Goal: Task Accomplishment & Management: Complete application form

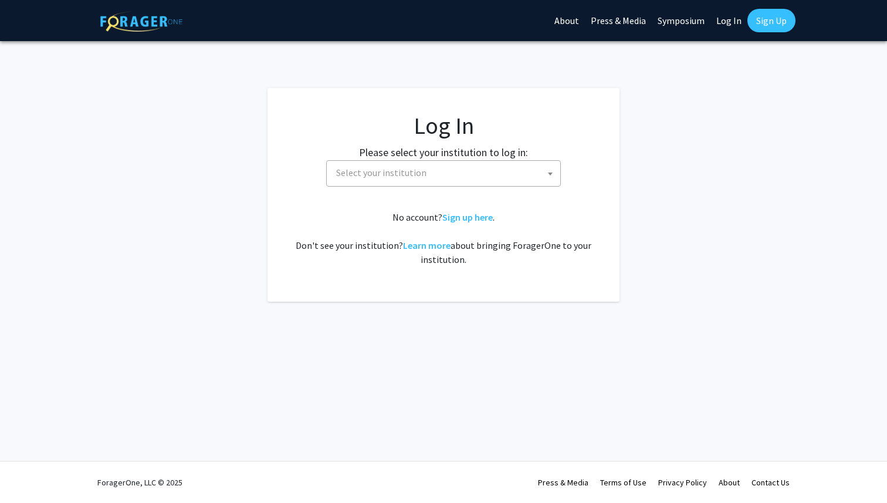
select select
click at [487, 168] on span "Select your institution" at bounding box center [445, 173] width 229 height 24
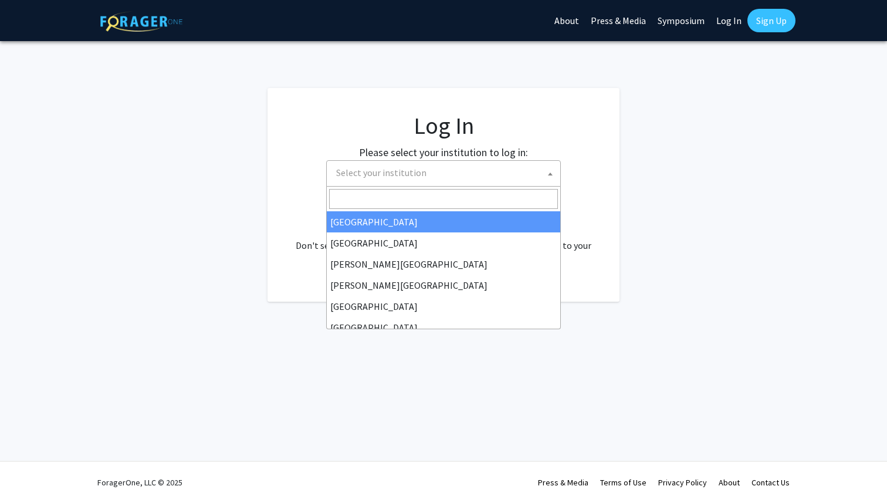
type input "u"
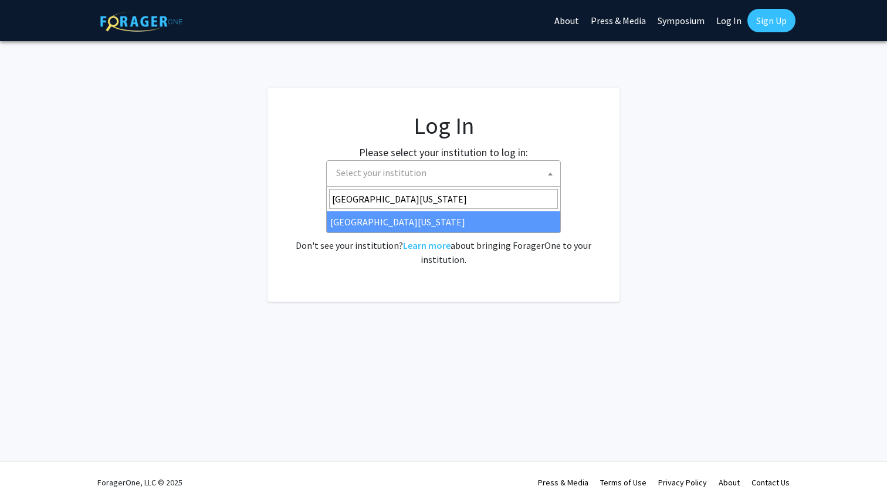
type input "[GEOGRAPHIC_DATA][US_STATE]"
select select "13"
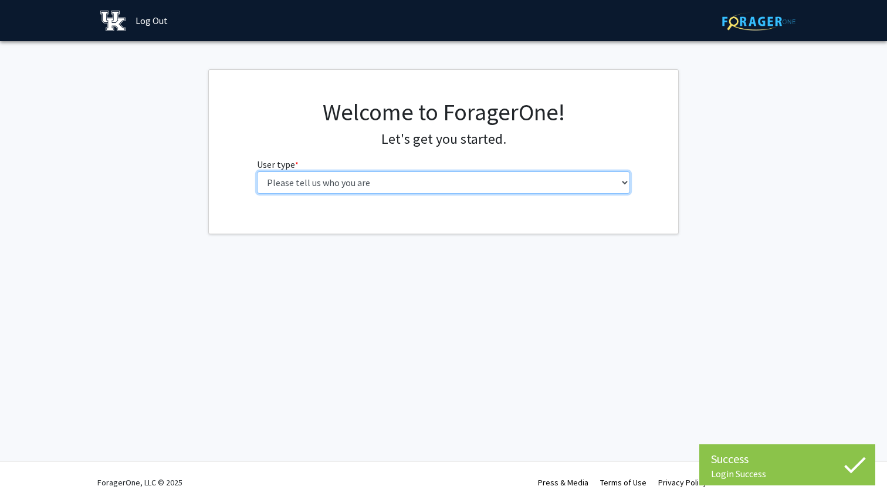
click at [565, 185] on select "Please tell us who you are Undergraduate Student Master's Student Doctoral Cand…" at bounding box center [444, 182] width 374 height 22
select select "1: undergrad"
click at [257, 171] on select "Please tell us who you are Undergraduate Student Master's Student Doctoral Cand…" at bounding box center [444, 182] width 374 height 22
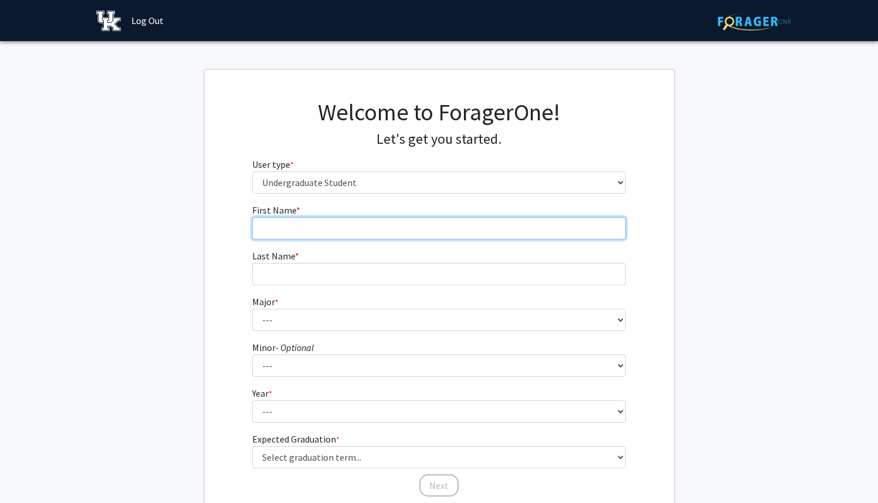
click at [445, 229] on input "First Name * required" at bounding box center [439, 228] width 374 height 22
type input "Lance"
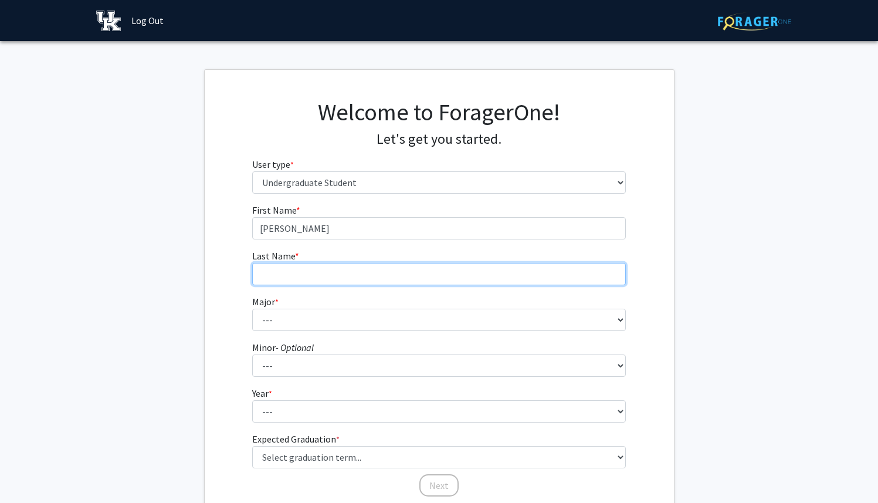
click at [397, 275] on input "Last Name * required" at bounding box center [439, 274] width 374 height 22
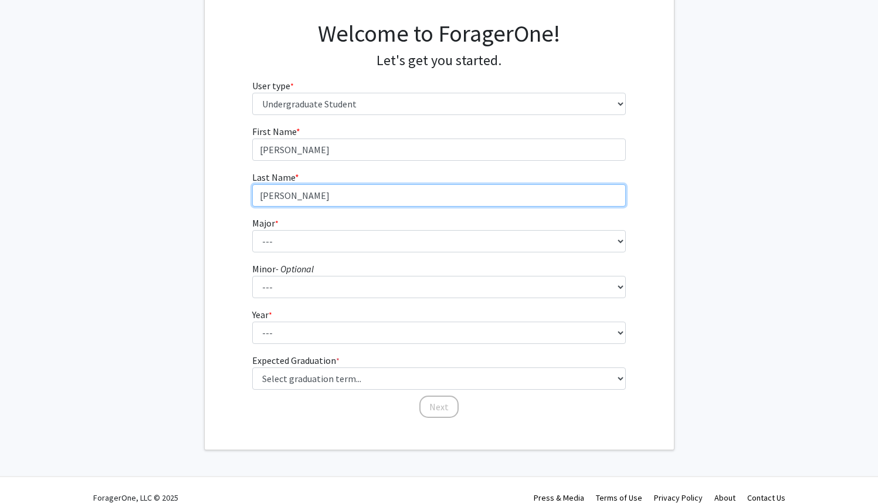
scroll to position [83, 0]
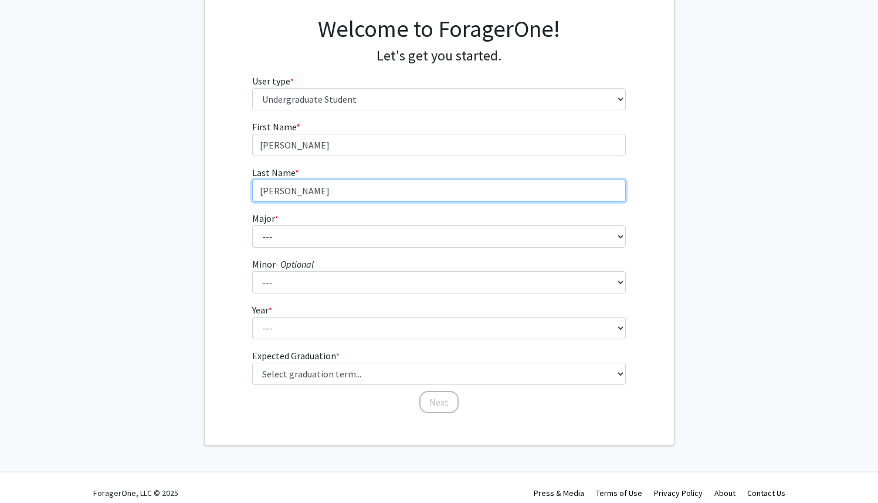
type input "Jarnagin"
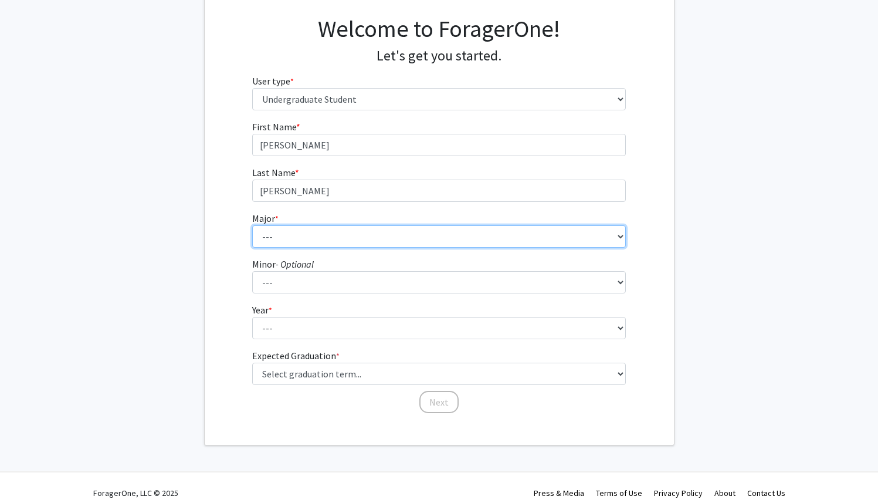
click at [392, 236] on select "--- Accounting Aerospace Engineering African American & Africana Studies Agricu…" at bounding box center [439, 236] width 374 height 22
select select "85: 922"
click at [252, 225] on select "--- Accounting Aerospace Engineering African American & Africana Studies Agricu…" at bounding box center [439, 236] width 374 height 22
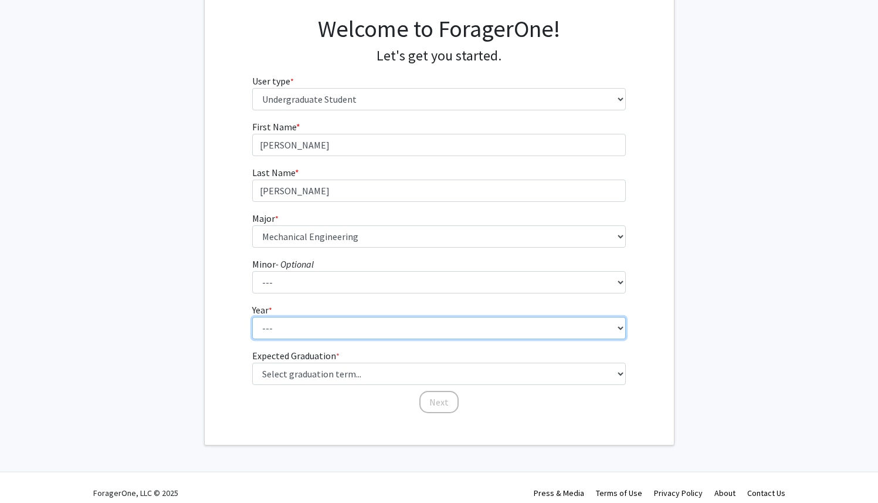
click at [340, 317] on select "--- First-year Sophomore Junior Senior Postbaccalaureate Certificate" at bounding box center [439, 328] width 374 height 22
select select "2: sophomore"
click at [252, 317] on select "--- First-year Sophomore Junior Senior Postbaccalaureate Certificate" at bounding box center [439, 328] width 374 height 22
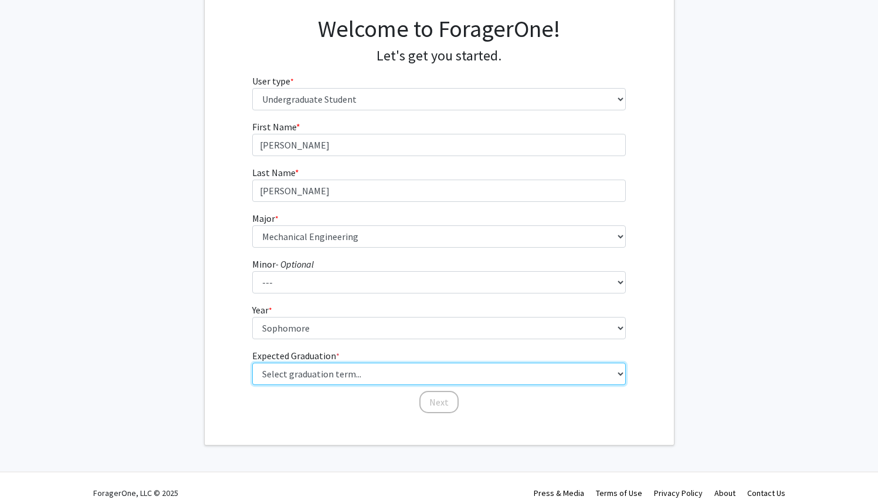
click at [334, 376] on select "Select graduation term... Spring 2025 Summer 2025 Fall 2025 Winter 2025 Spring …" at bounding box center [439, 373] width 374 height 22
select select "13: spring_2028"
click at [252, 362] on select "Select graduation term... Spring 2025 Summer 2025 Fall 2025 Winter 2025 Spring …" at bounding box center [439, 373] width 374 height 22
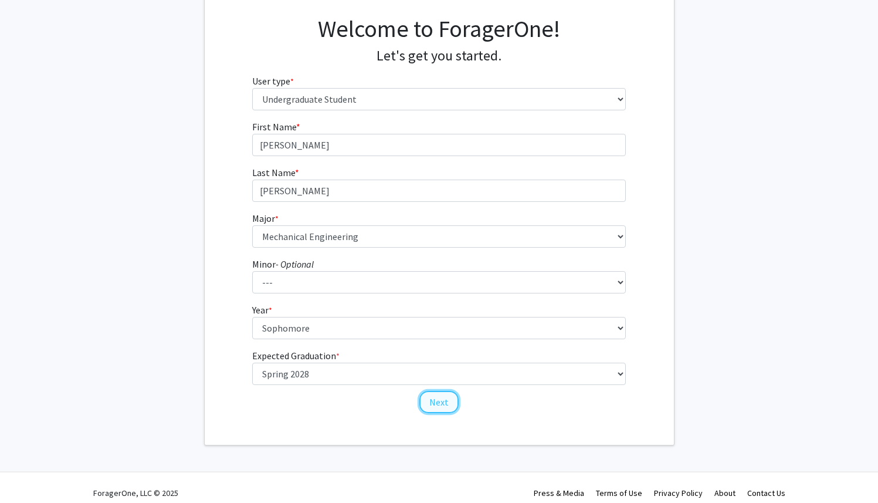
click at [439, 399] on button "Next" at bounding box center [438, 402] width 39 height 22
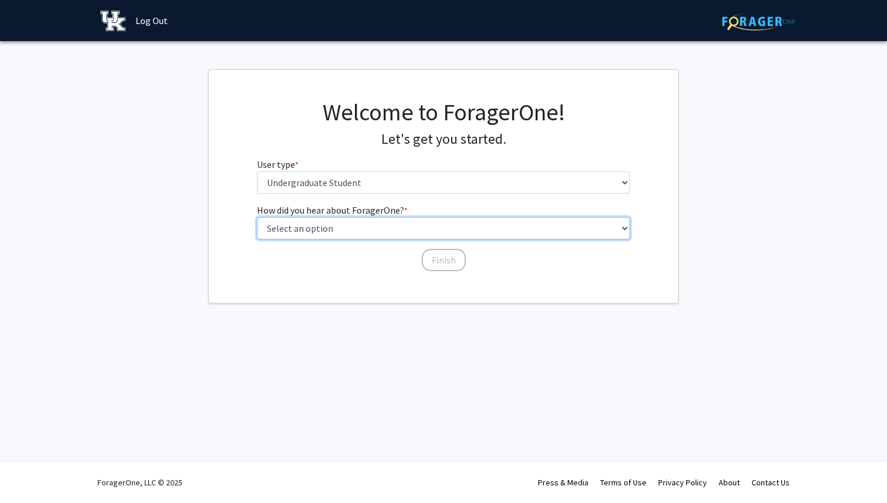
click at [394, 225] on select "Select an option Peer/student recommendation Faculty/staff recommendation Unive…" at bounding box center [444, 228] width 374 height 22
select select "3: university_website"
click at [257, 217] on select "Select an option Peer/student recommendation Faculty/staff recommendation Unive…" at bounding box center [444, 228] width 374 height 22
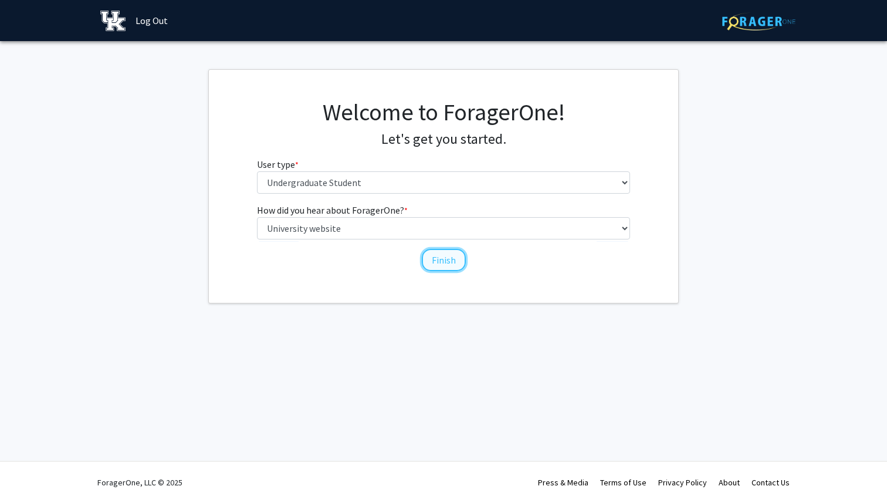
click at [444, 263] on button "Finish" at bounding box center [444, 260] width 44 height 22
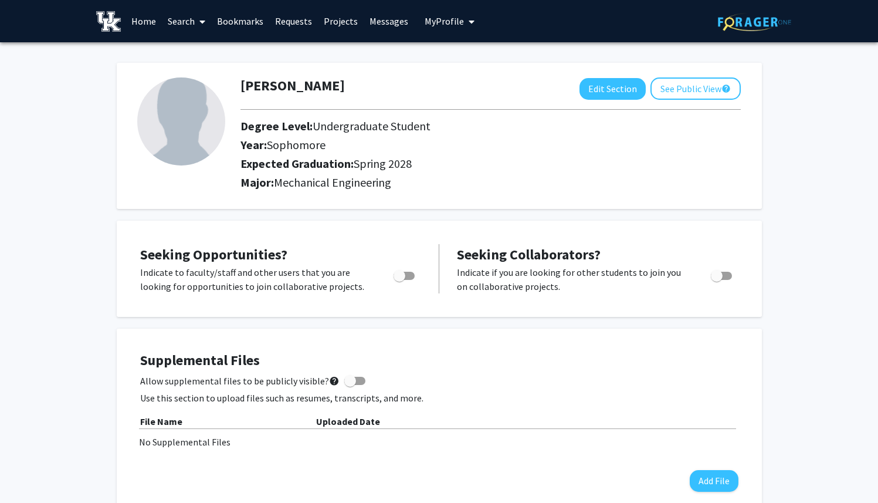
click at [399, 274] on span "Toggle" at bounding box center [400, 276] width 12 height 12
click at [399, 280] on input "Are you actively seeking opportunities?" at bounding box center [399, 280] width 1 height 1
checkbox input "true"
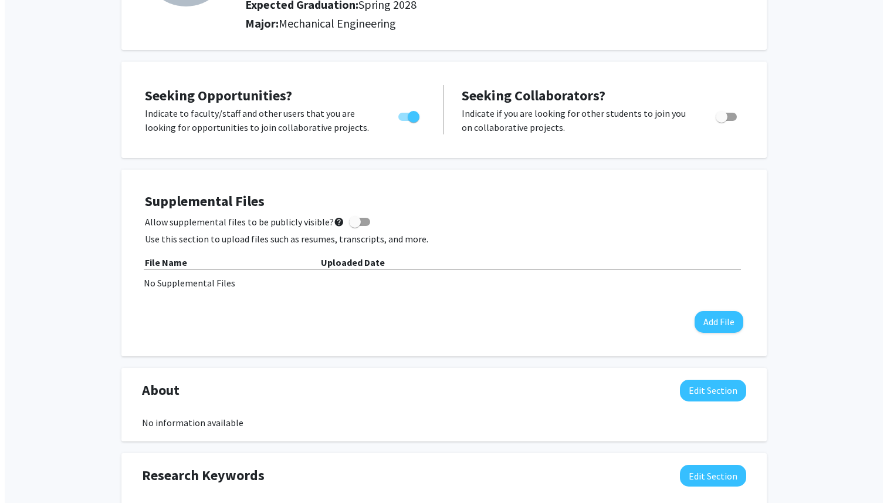
scroll to position [162, 0]
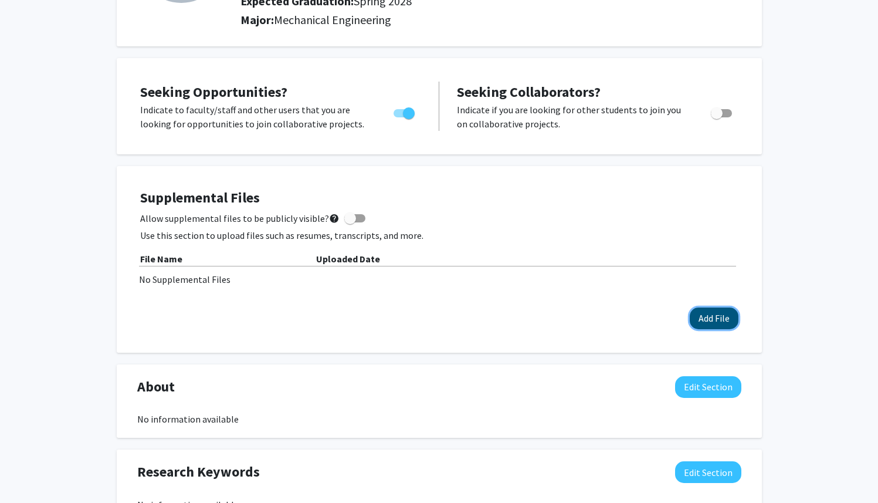
click at [693, 316] on button "Add File" at bounding box center [714, 318] width 49 height 22
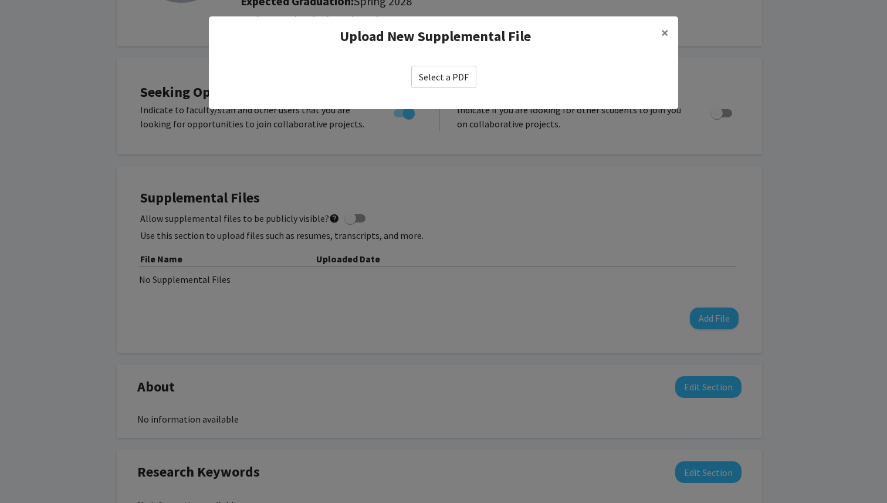
click at [446, 76] on label "Select a PDF" at bounding box center [443, 77] width 65 height 22
click at [0, 0] on input "Select a PDF" at bounding box center [0, 0] width 0 height 0
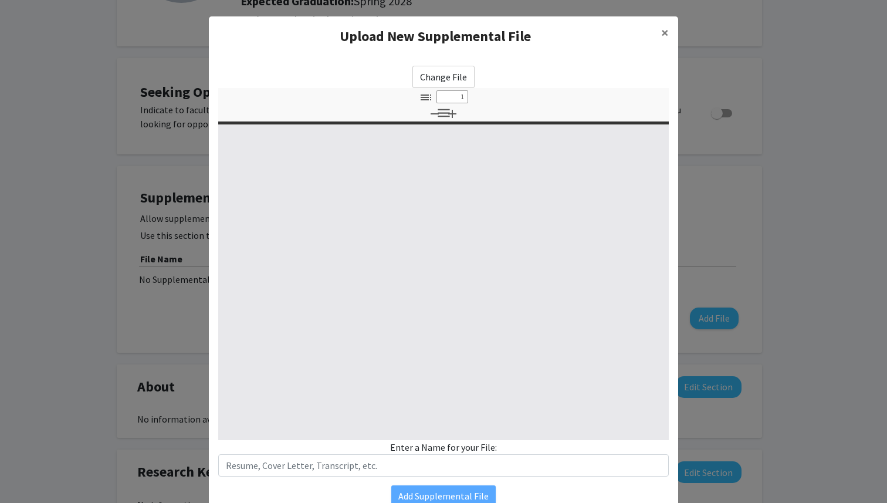
select select "custom"
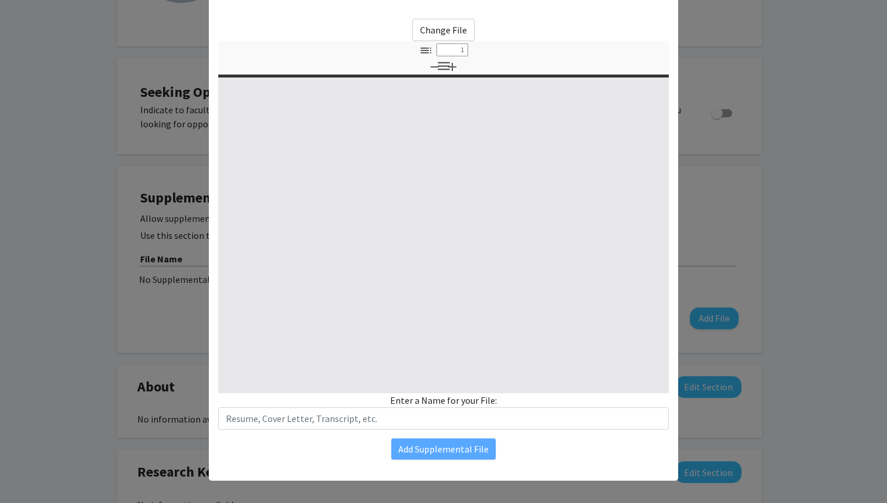
type input "0"
select select "custom"
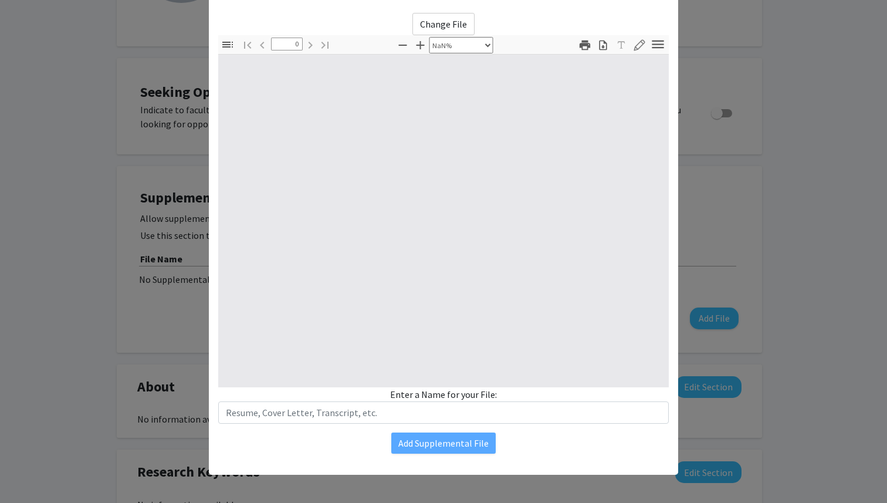
type input "1"
select select "auto"
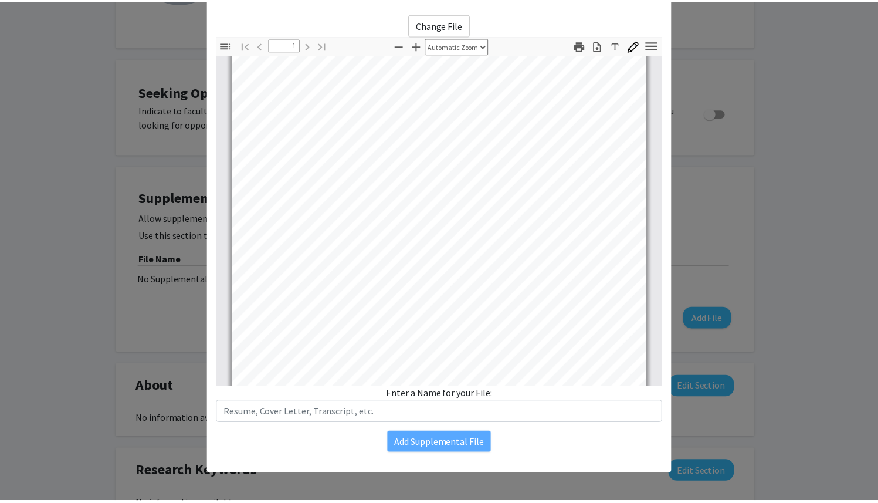
scroll to position [219, 0]
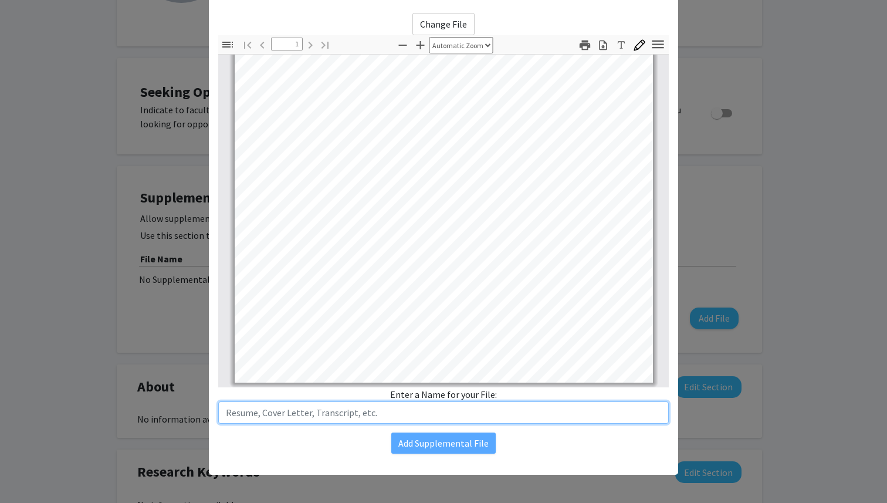
click at [332, 415] on input "text" at bounding box center [443, 412] width 450 height 22
type input "Resume"
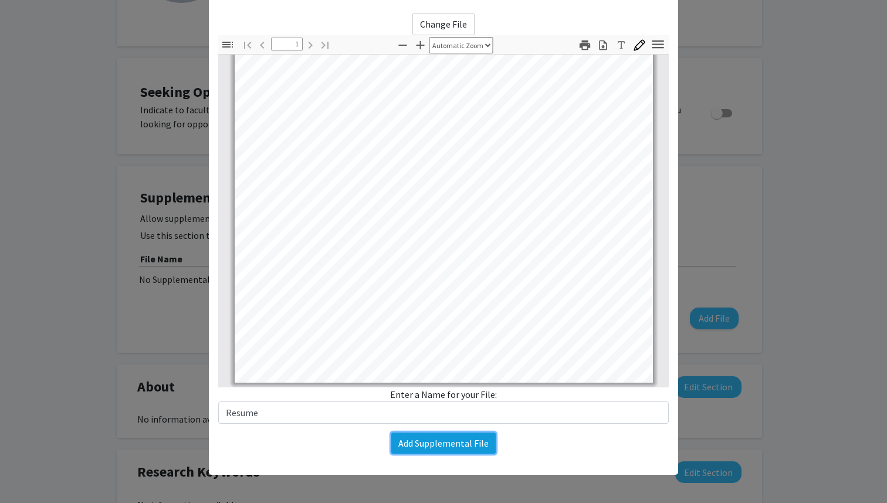
click at [422, 444] on button "Add Supplemental File" at bounding box center [443, 442] width 104 height 21
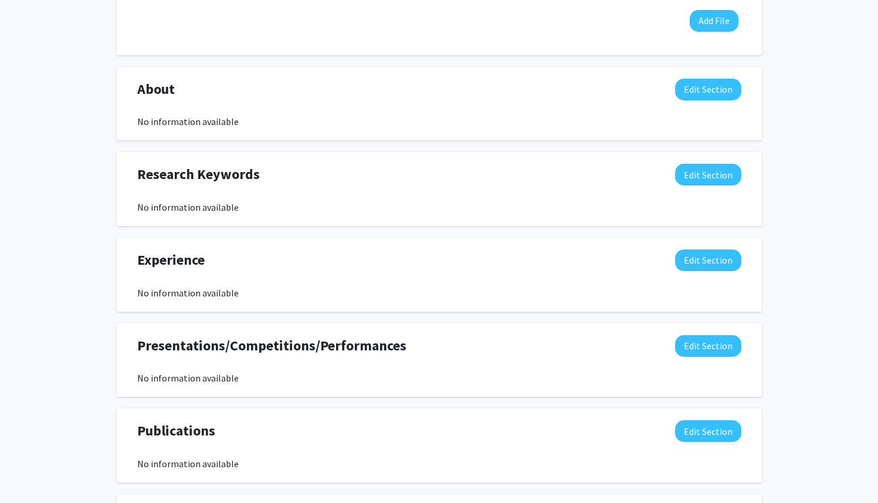
scroll to position [488, 0]
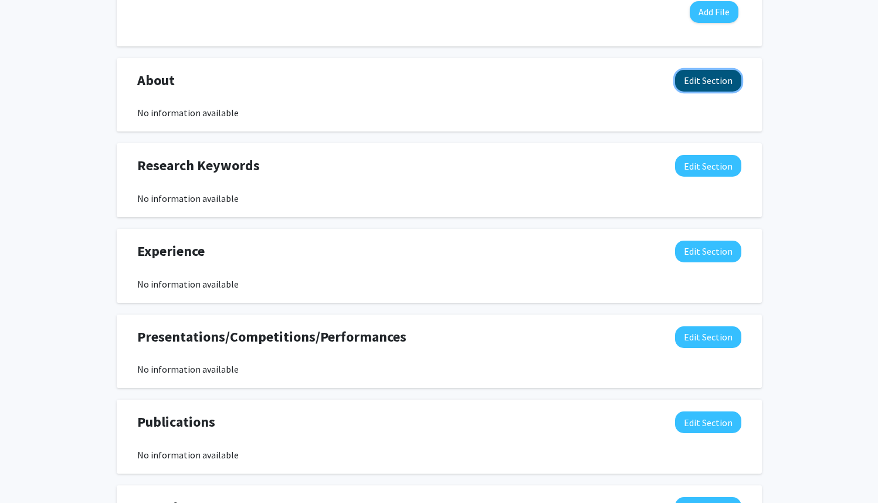
click at [697, 82] on button "Edit Section" at bounding box center [708, 81] width 66 height 22
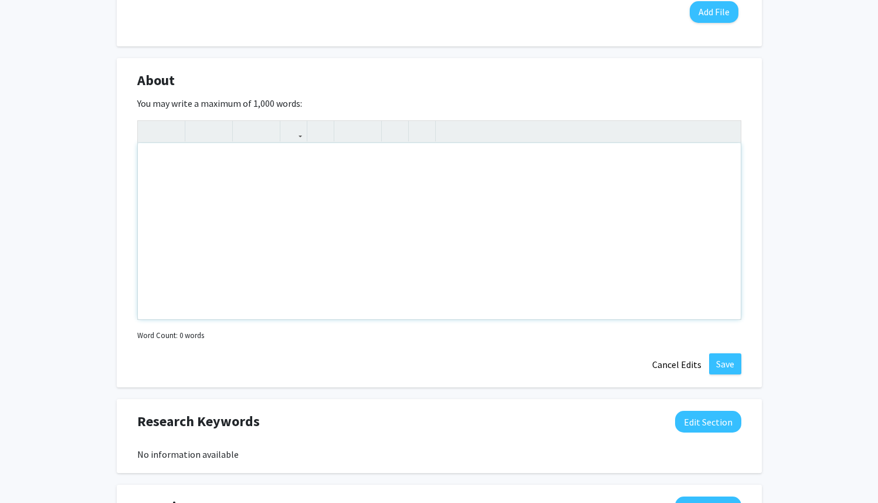
click at [274, 189] on div "Note to users with screen readers: Please deactivate our accessibility plugin f…" at bounding box center [439, 231] width 603 height 176
type textarea "I am a motivated mechanical engineering student looking to&nbsp;"
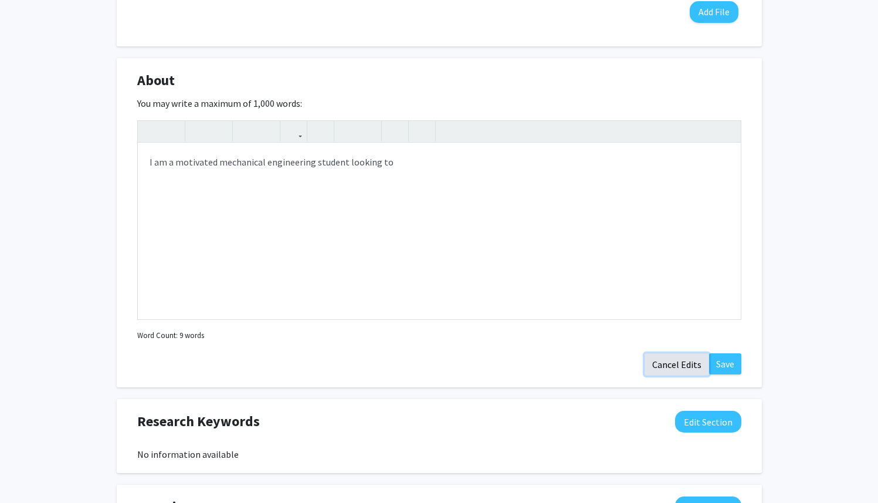
click at [681, 364] on button "Cancel Edits" at bounding box center [676, 364] width 65 height 22
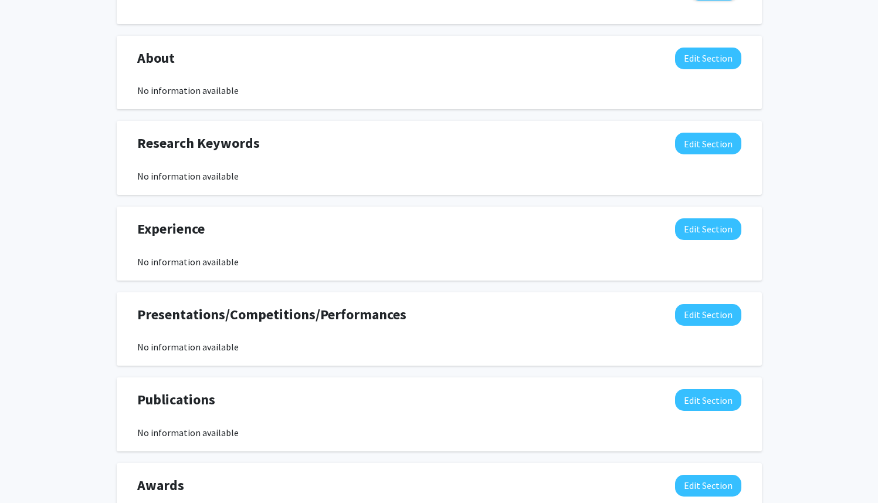
scroll to position [511, 0]
click at [721, 228] on button "Edit Section" at bounding box center [708, 229] width 66 height 22
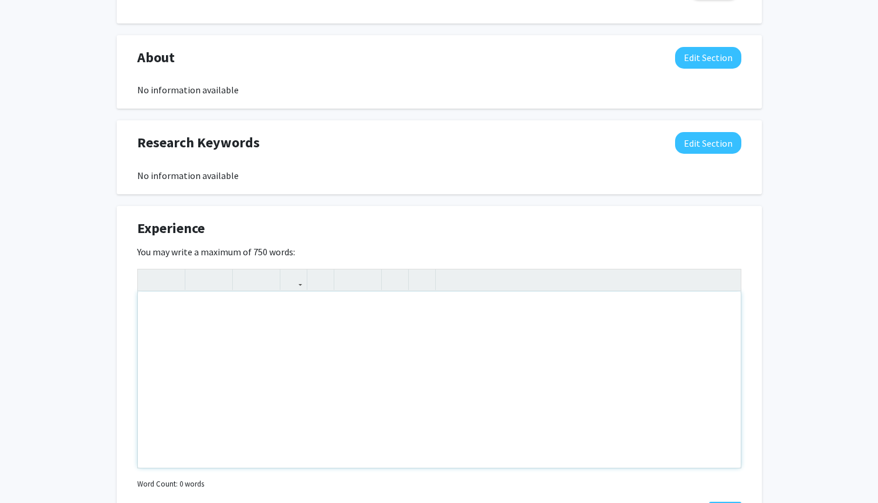
click at [367, 343] on div "Note to users with screen readers: Please deactivate our accessibility plugin f…" at bounding box center [439, 379] width 603 height 176
click at [271, 306] on div "I have worked at a few resturaunts in" at bounding box center [439, 379] width 603 height 176
click at [312, 307] on div "I have worked at a few restaurants in" at bounding box center [439, 379] width 603 height 176
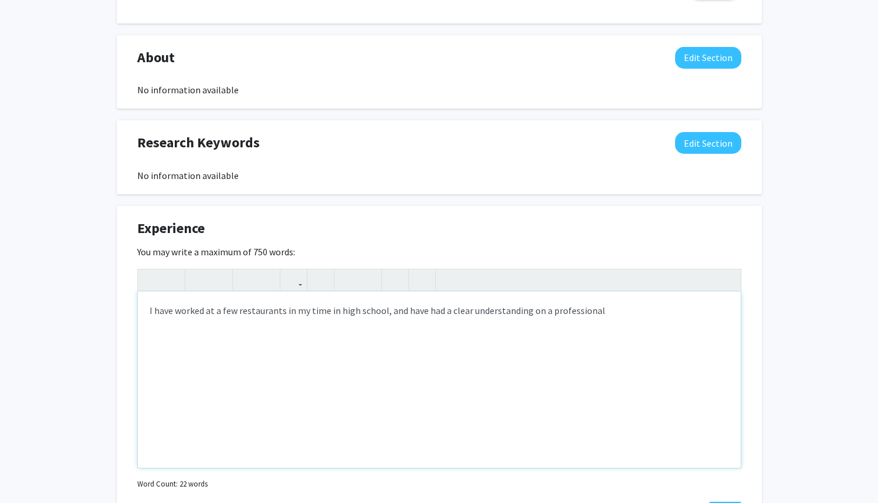
click at [381, 312] on div "I have worked at a few restaurants in my time in high school, and have had a cl…" at bounding box center [439, 379] width 603 height 176
drag, startPoint x: 586, startPoint y: 314, endPoint x: 403, endPoint y: 315, distance: 183.6
click at [402, 315] on div "I have worked at a few restaurants in my time in high school, and have had a cl…" at bounding box center [439, 379] width 603 height 176
type textarea "I have worked at a few restaurants in my time in high school, and understand go…"
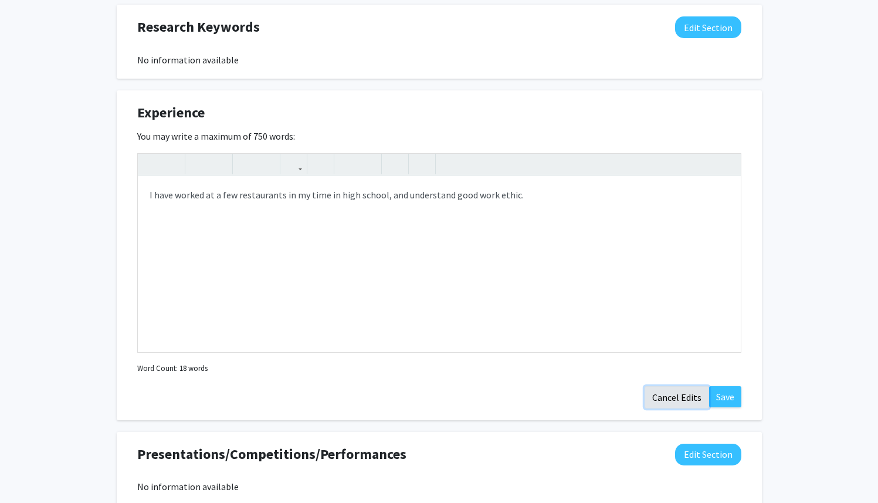
click at [670, 399] on button "Cancel Edits" at bounding box center [676, 397] width 65 height 22
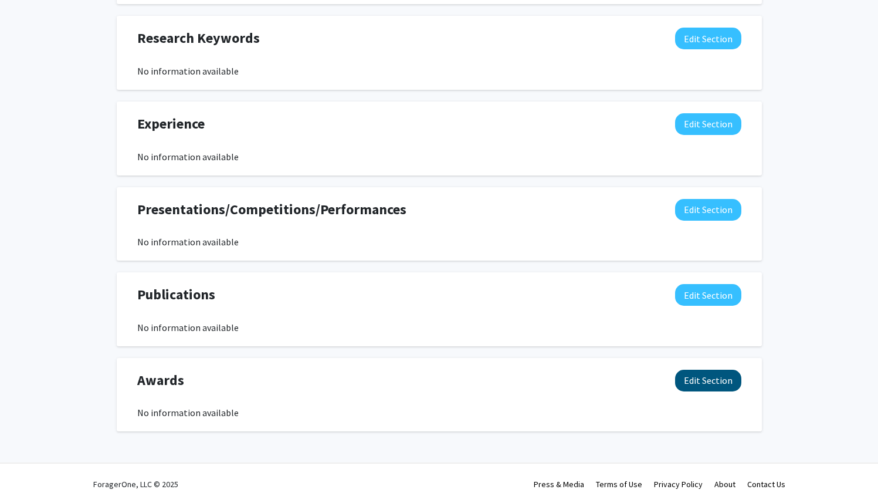
scroll to position [617, 0]
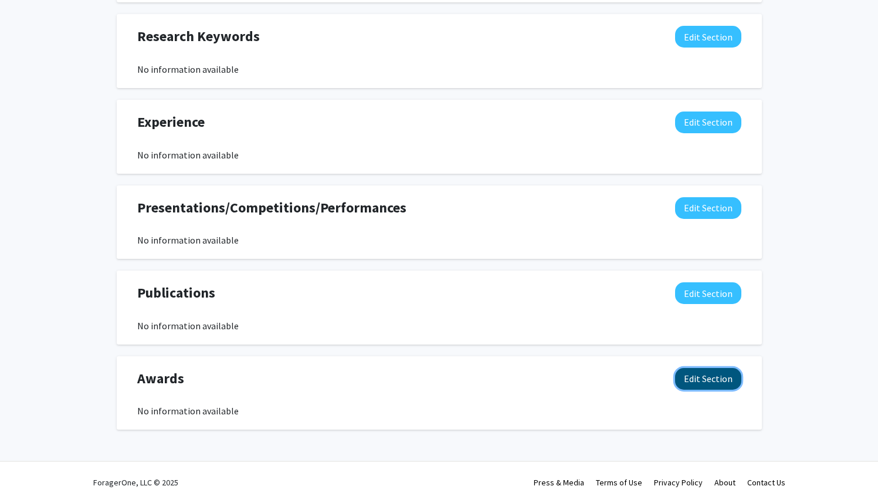
click at [707, 374] on button "Edit Section" at bounding box center [708, 379] width 66 height 22
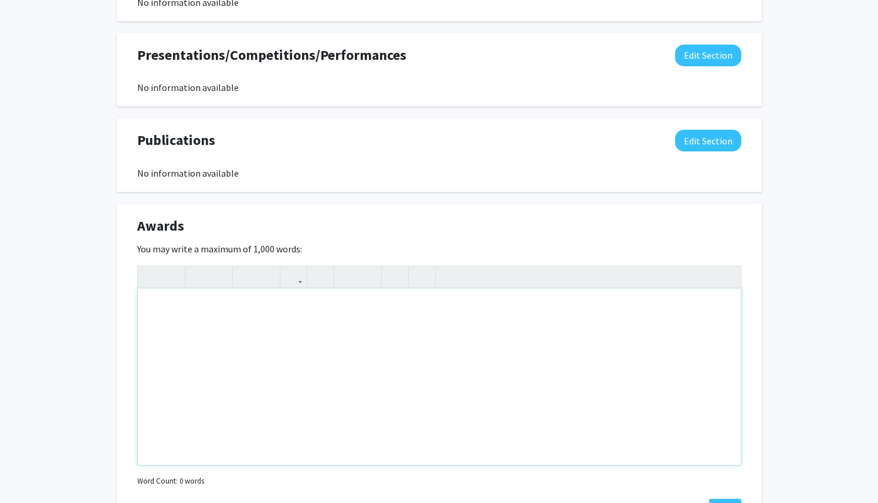
scroll to position [817, 0]
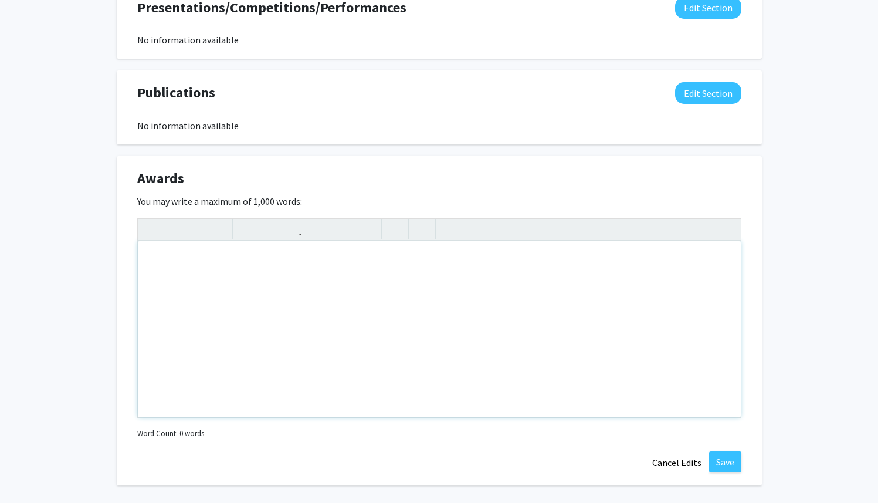
click at [380, 259] on div "Note to users with screen readers: Please deactivate our accessibility plugin f…" at bounding box center [439, 329] width 603 height 176
type textarea "e"
type textarea "Eagle Scout (achieved in 2022),&nbsp;"
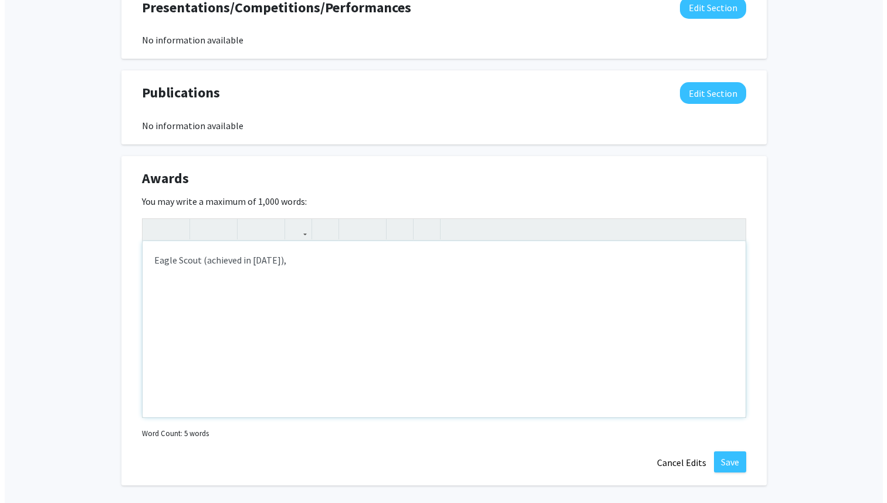
scroll to position [0, 0]
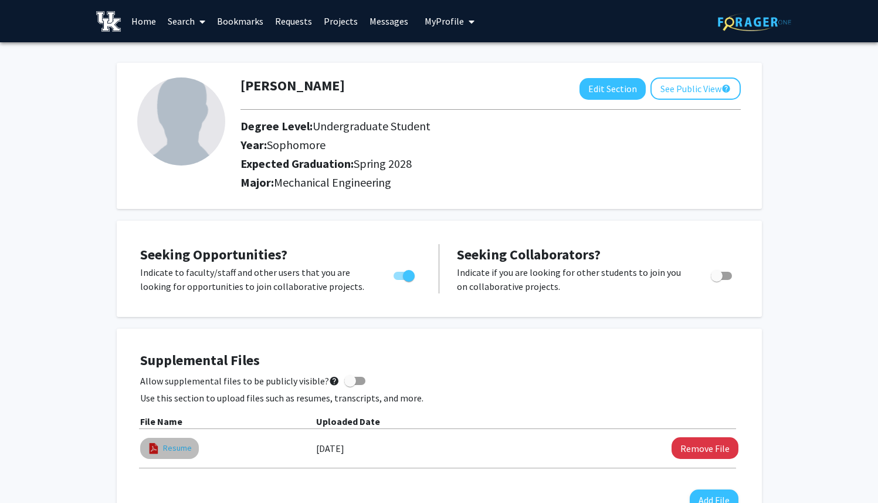
click at [186, 448] on link "Resume" at bounding box center [177, 448] width 29 height 12
select select "custom"
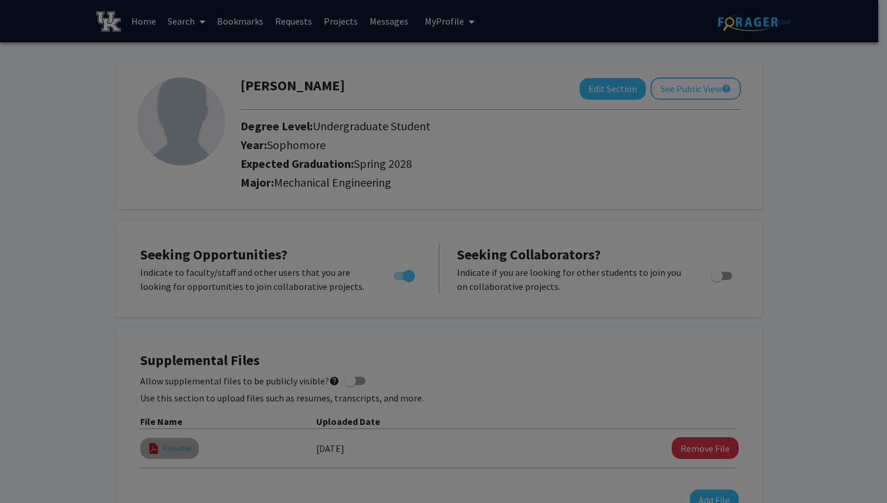
type input "0"
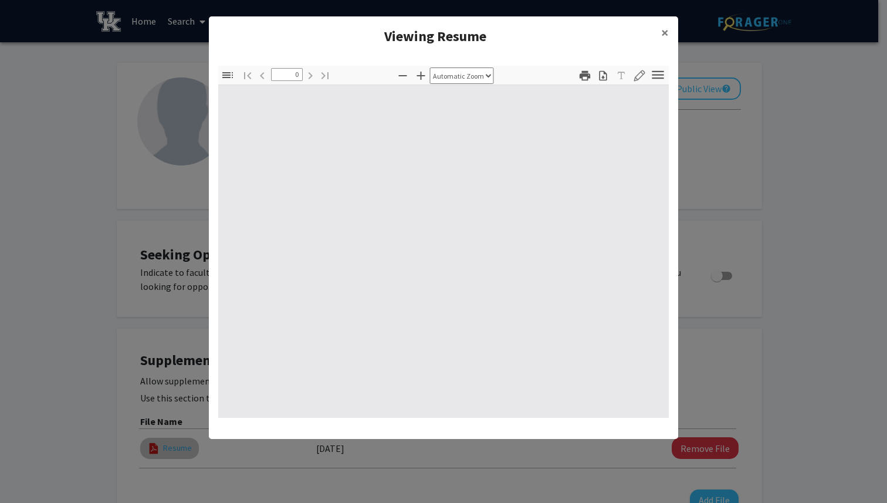
select select "custom"
type input "1"
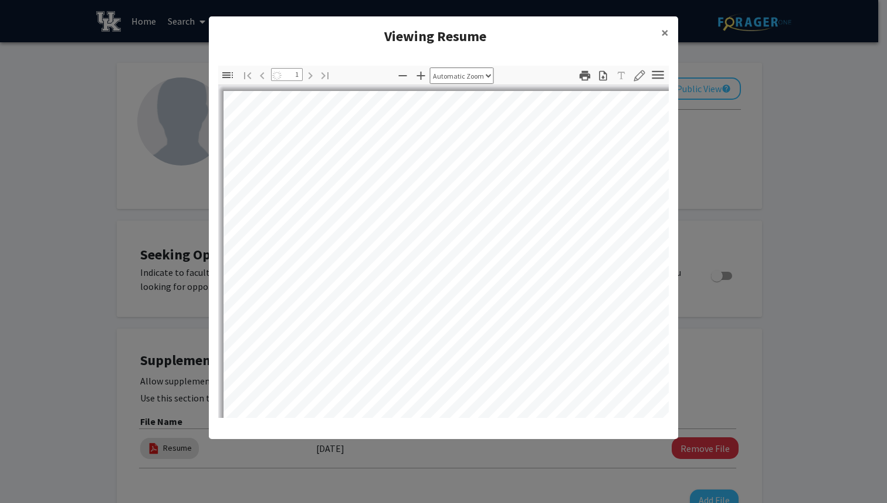
select select "auto"
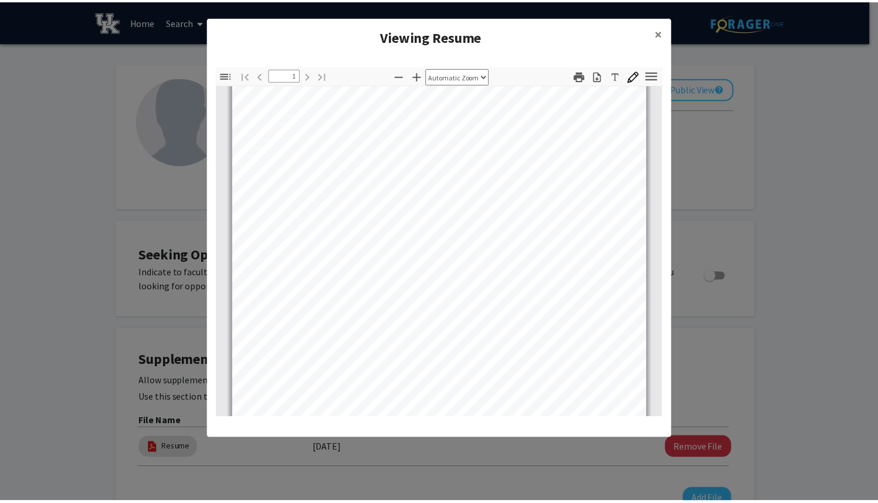
scroll to position [133, 0]
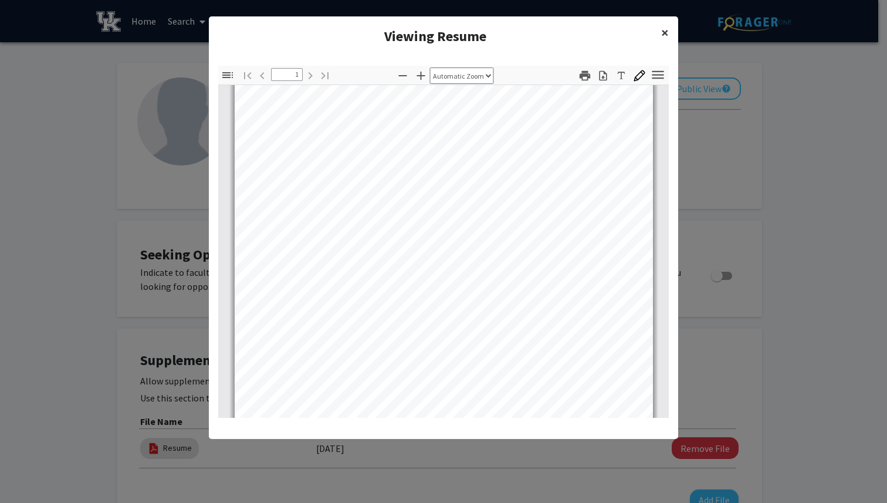
click at [664, 32] on span "×" at bounding box center [665, 32] width 8 height 18
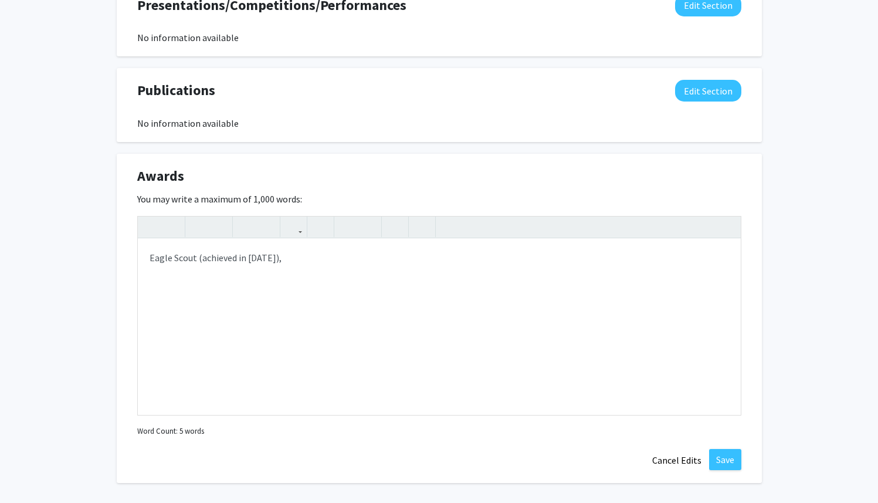
scroll to position [873, 0]
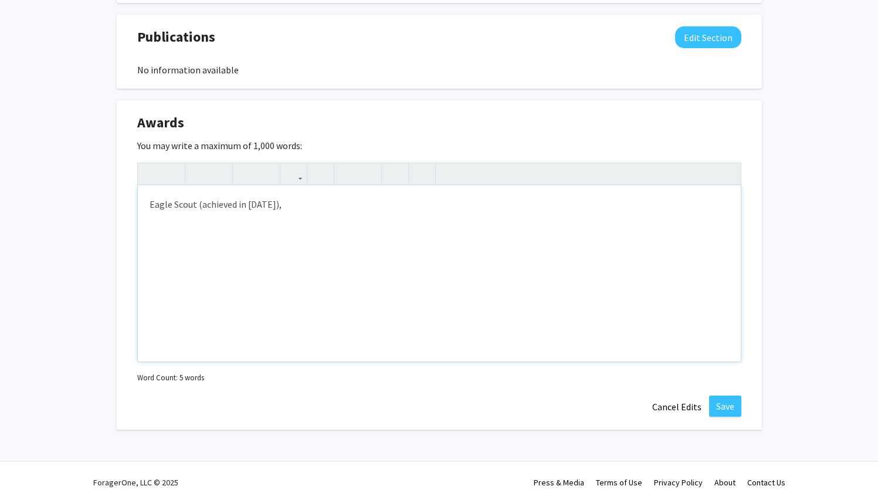
click at [340, 215] on div "Eagle Scout (achieved in 2022)," at bounding box center [439, 273] width 603 height 176
click at [267, 203] on div "Eagle Scout (achieved in 2022), National Honors Society" at bounding box center [439, 273] width 603 height 176
click at [730, 405] on button "Save" at bounding box center [725, 405] width 32 height 21
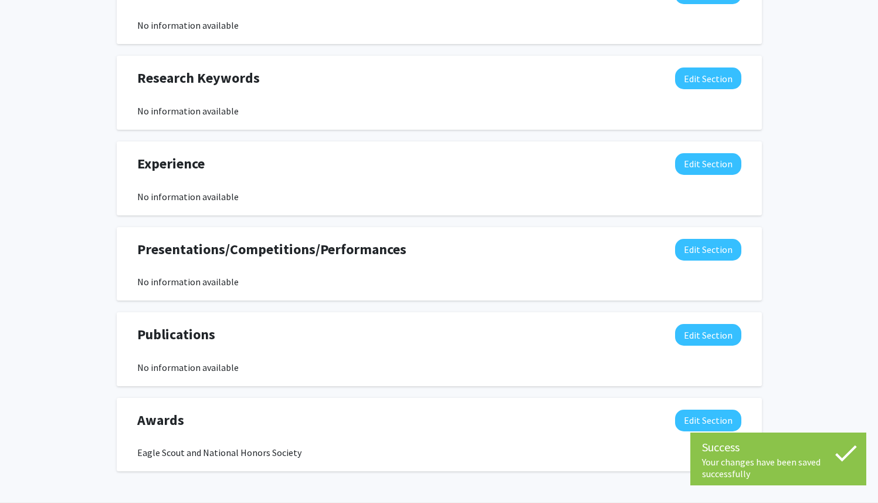
scroll to position [572, 0]
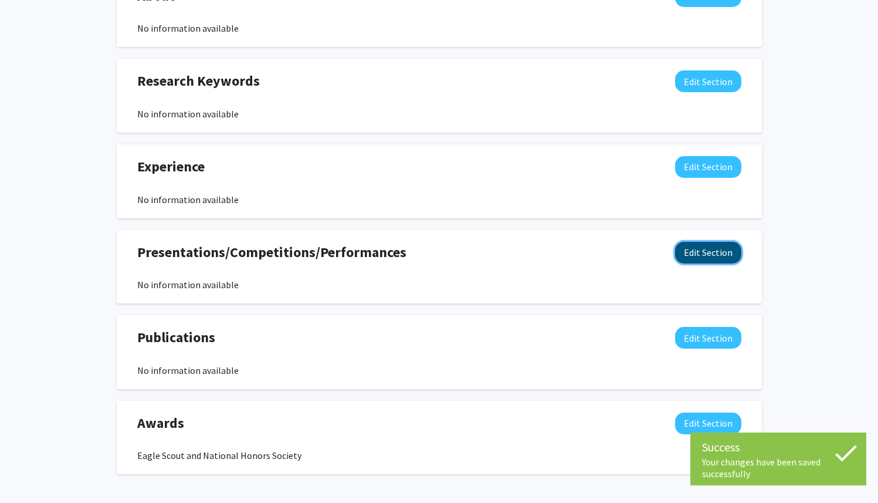
click at [722, 252] on button "Edit Section" at bounding box center [708, 253] width 66 height 22
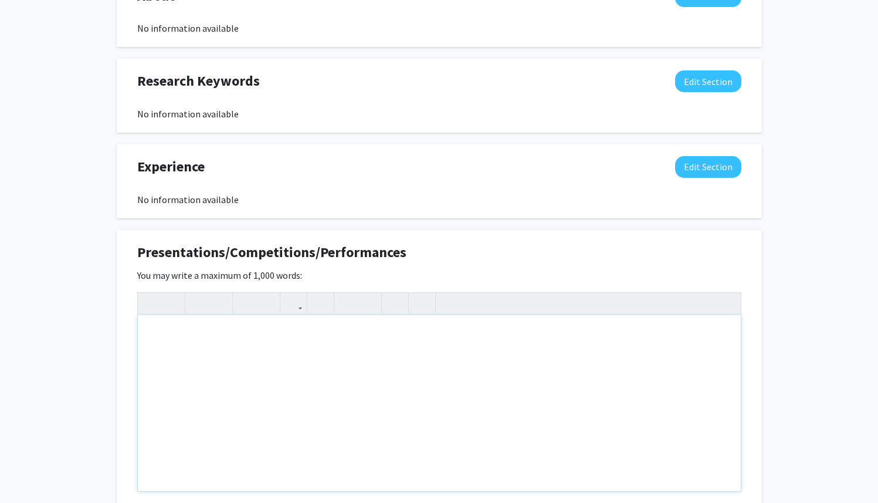
click at [488, 339] on div "Note to users with screen readers: Please deactivate our accessibility plugin f…" at bounding box center [439, 403] width 603 height 176
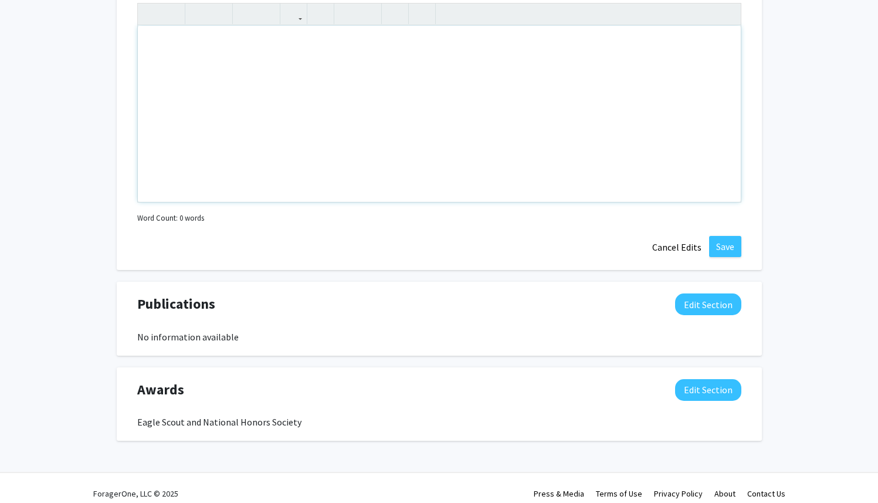
scroll to position [873, 0]
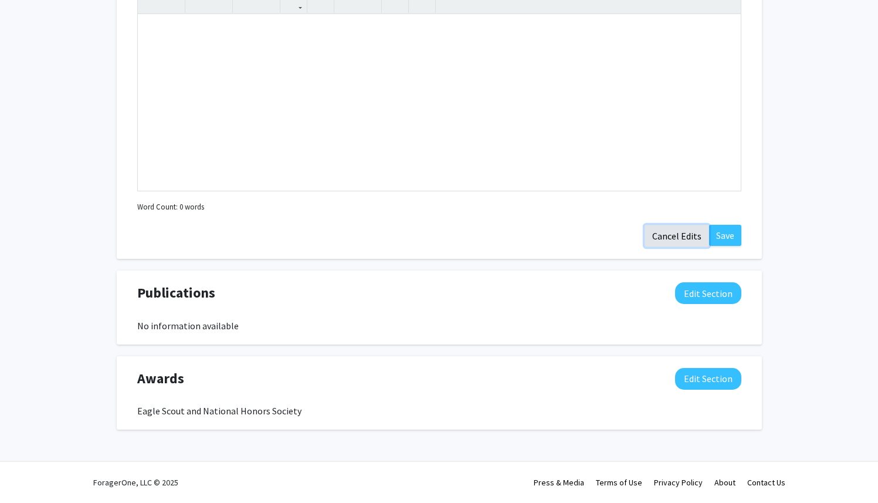
click at [685, 234] on button "Cancel Edits" at bounding box center [676, 236] width 65 height 22
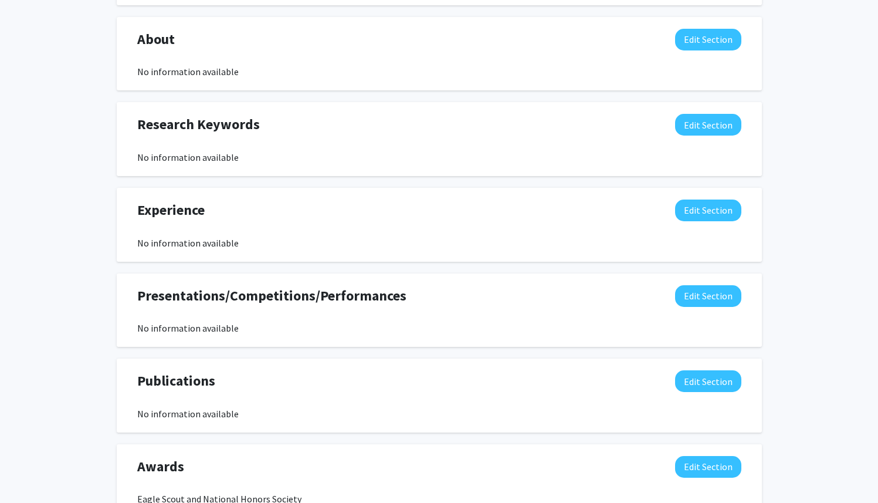
scroll to position [617, 0]
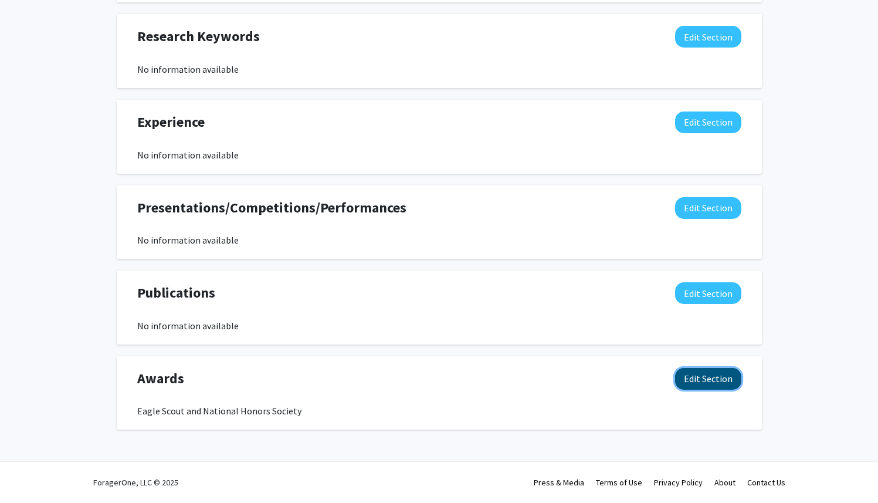
click at [692, 375] on button "Edit Section" at bounding box center [708, 379] width 66 height 22
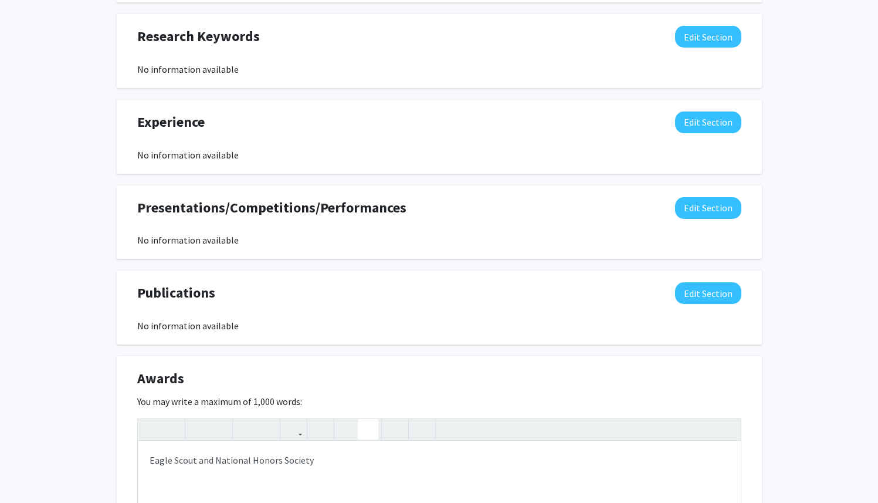
scroll to position [620, 0]
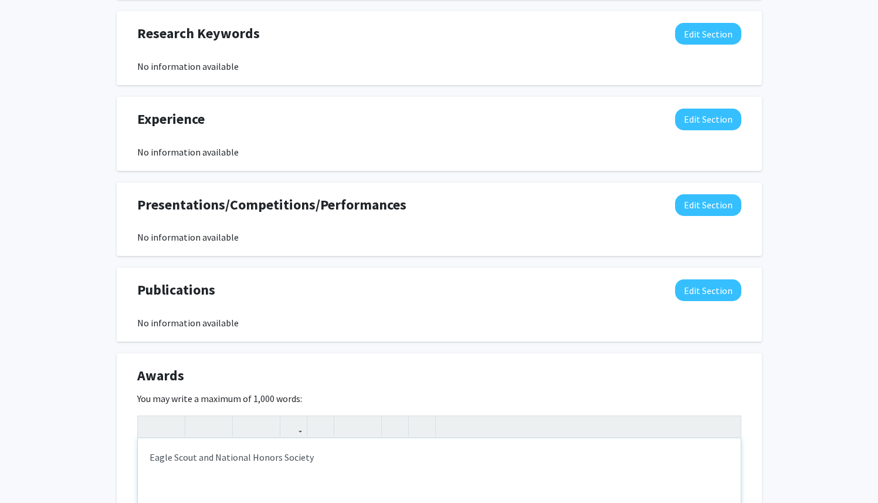
type textarea "Eagle Scout, National Honors Society, and First place in KMEA Marching band (20…"
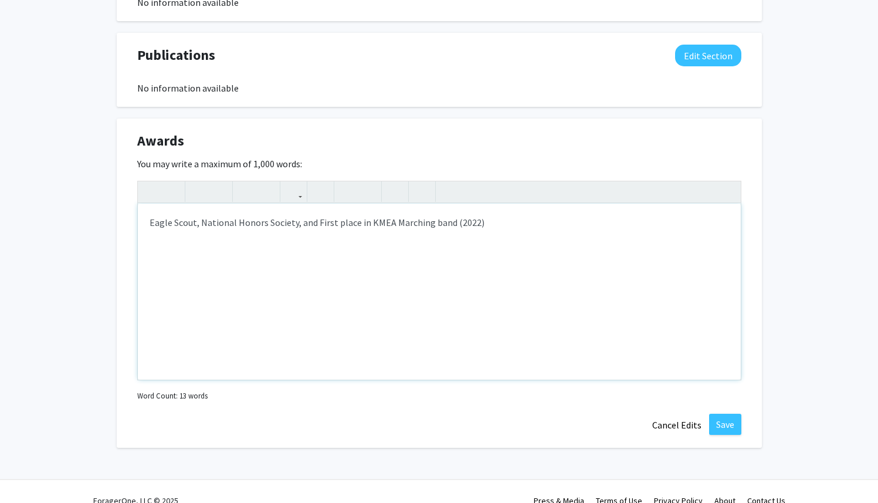
scroll to position [873, 0]
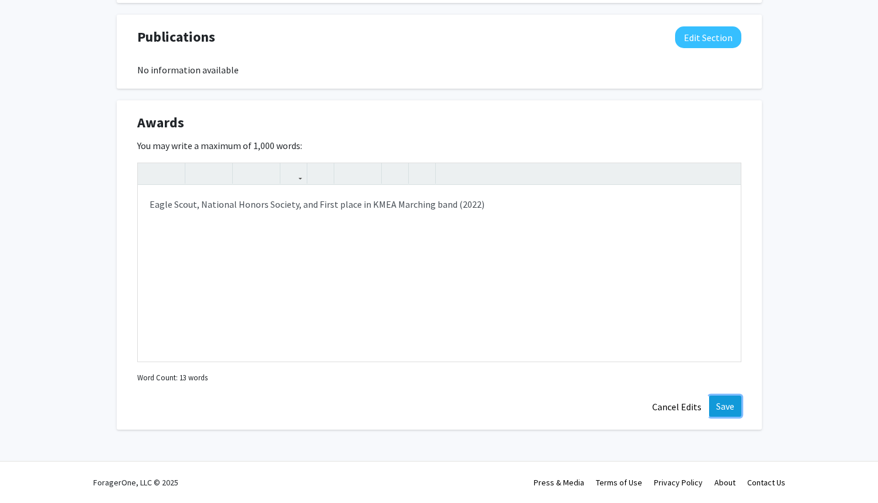
click at [728, 409] on button "Save" at bounding box center [725, 405] width 32 height 21
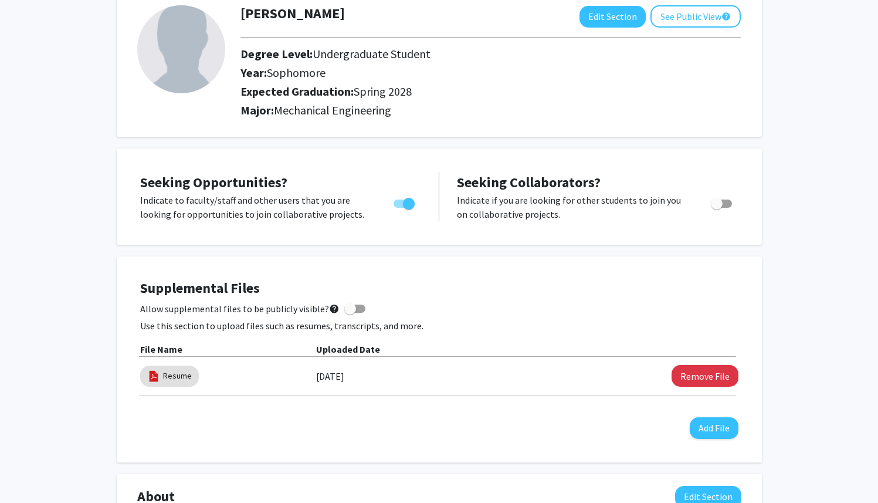
scroll to position [0, 0]
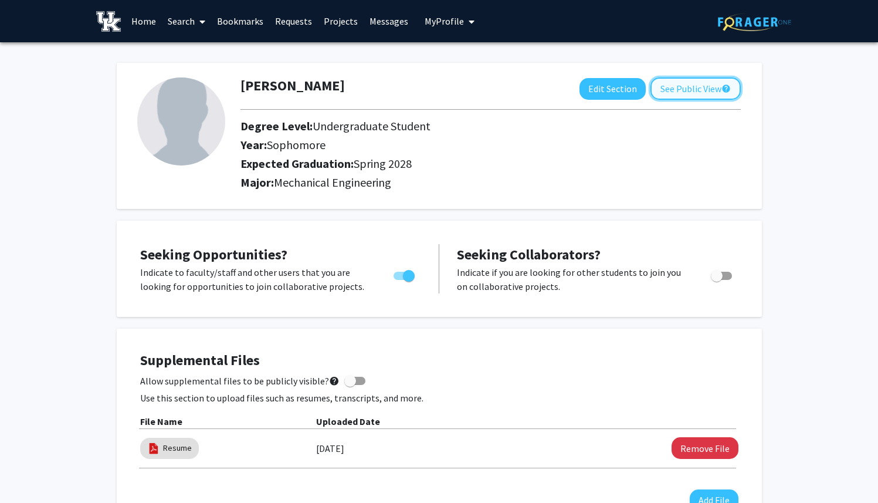
click at [665, 84] on button "See Public View help" at bounding box center [695, 88] width 90 height 22
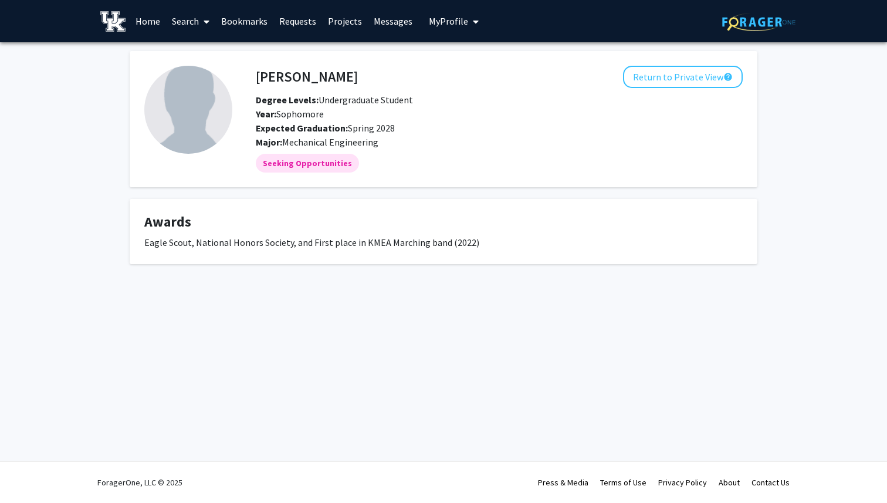
click at [442, 28] on button "My Profile" at bounding box center [453, 21] width 57 height 42
click at [466, 191] on div "Lance Jarnagin Return to Private View help Degree Levels: Undergraduate Student…" at bounding box center [443, 157] width 645 height 213
click at [185, 19] on link "Search" at bounding box center [190, 21] width 49 height 41
click at [347, 22] on link "Projects" at bounding box center [345, 21] width 46 height 41
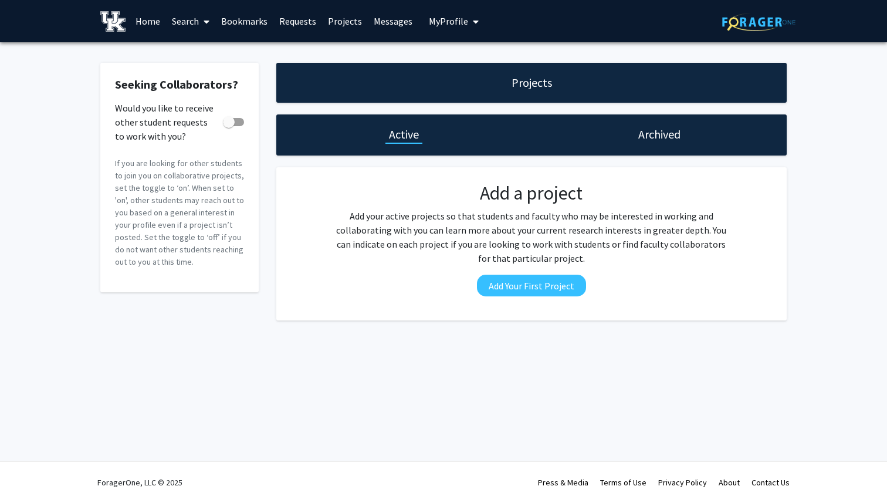
click at [156, 24] on link "Home" at bounding box center [148, 21] width 36 height 41
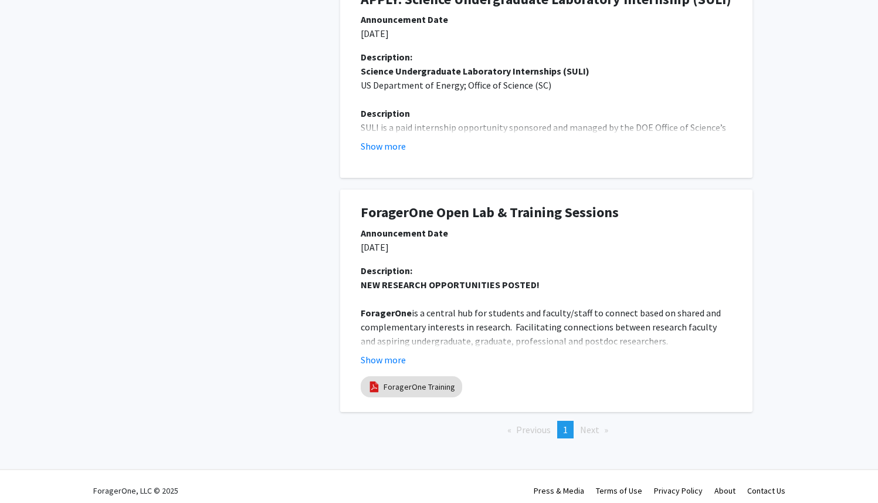
scroll to position [639, 0]
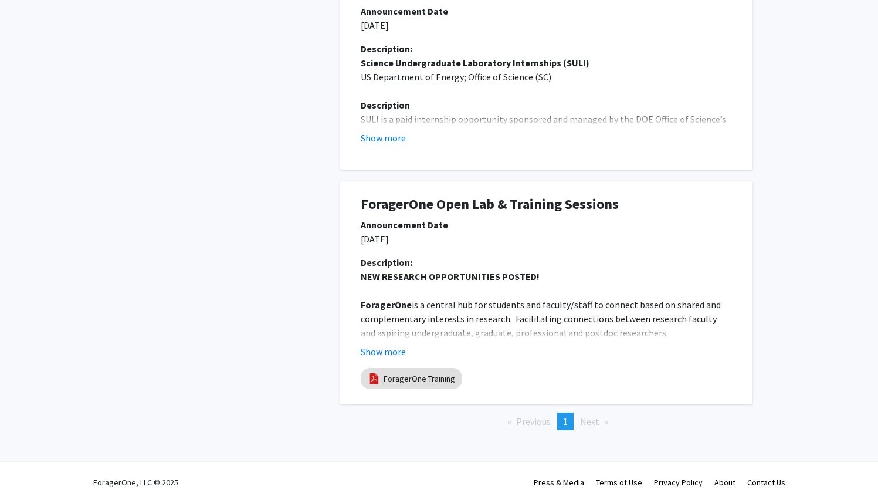
click at [591, 419] on span "Next page" at bounding box center [589, 421] width 19 height 12
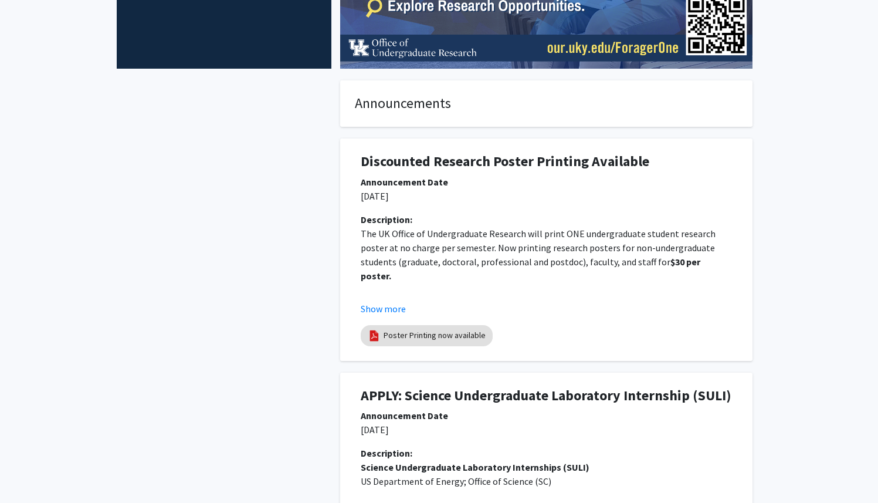
scroll to position [0, 0]
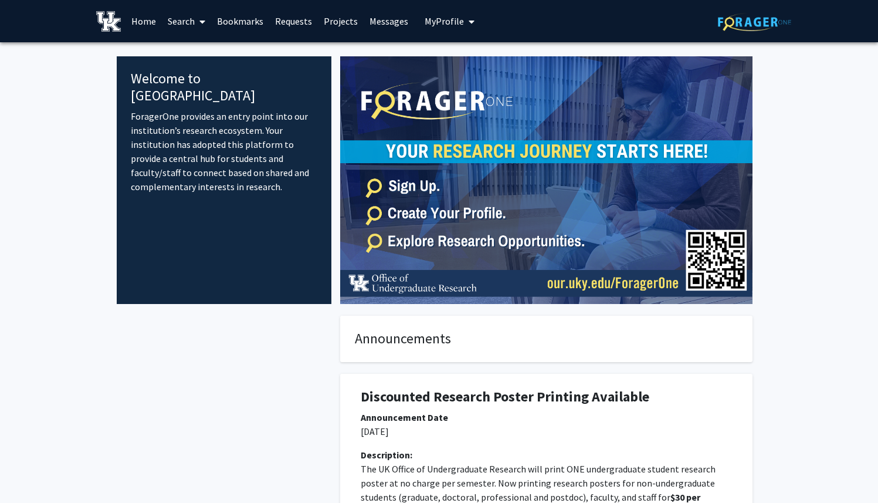
click at [191, 24] on link "Search" at bounding box center [186, 21] width 49 height 41
click at [196, 51] on span "Faculty/Staff" at bounding box center [205, 53] width 86 height 23
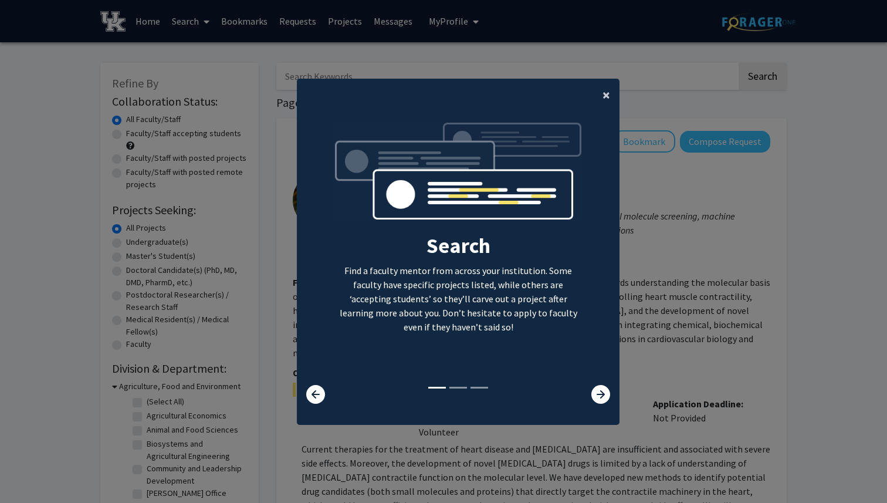
click at [603, 91] on span "×" at bounding box center [606, 95] width 8 height 18
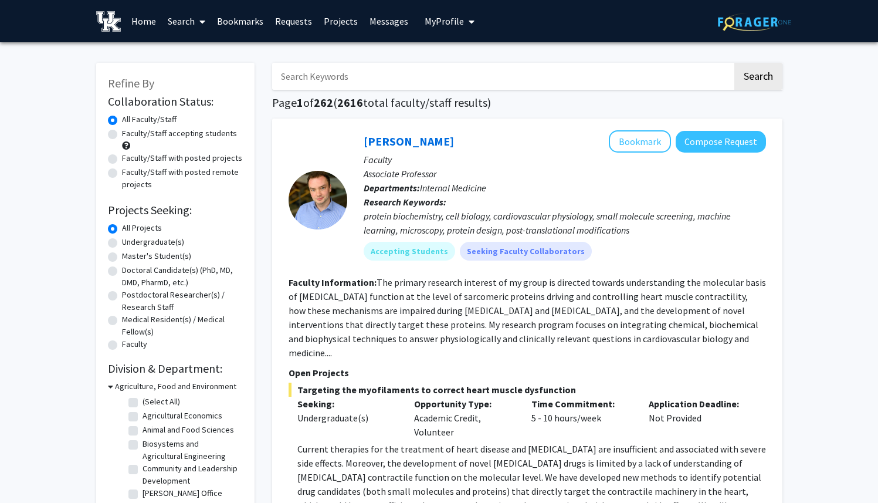
click at [175, 243] on label "Undergraduate(s)" at bounding box center [153, 242] width 62 height 12
click at [130, 243] on input "Undergraduate(s)" at bounding box center [126, 240] width 8 height 8
radio input "true"
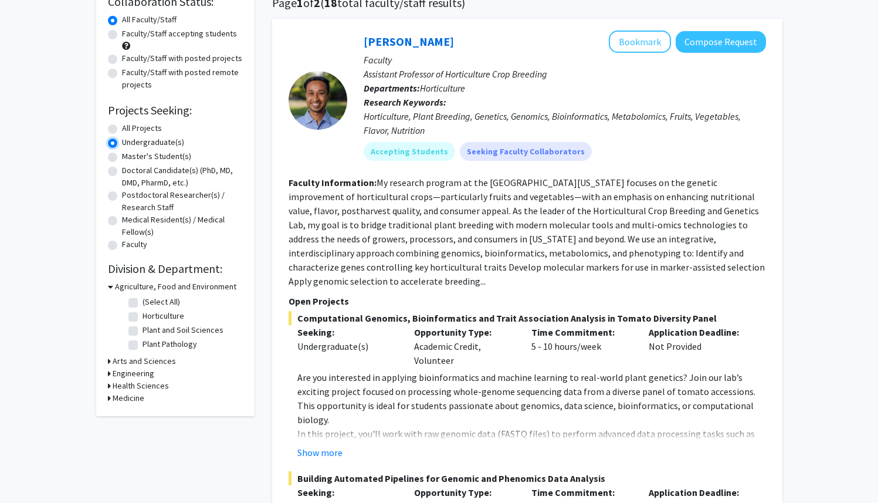
scroll to position [100, 0]
click at [152, 374] on h3 "Engineering" at bounding box center [134, 373] width 42 height 12
click at [144, 374] on h3 "Engineering" at bounding box center [136, 373] width 42 height 12
click at [139, 279] on div "Collaboration Status: Collaboration Status All Faculty/Staff Collaboration Stat…" at bounding box center [175, 198] width 135 height 412
click at [144, 281] on h3 "Agriculture, Food and Environment" at bounding box center [175, 286] width 121 height 12
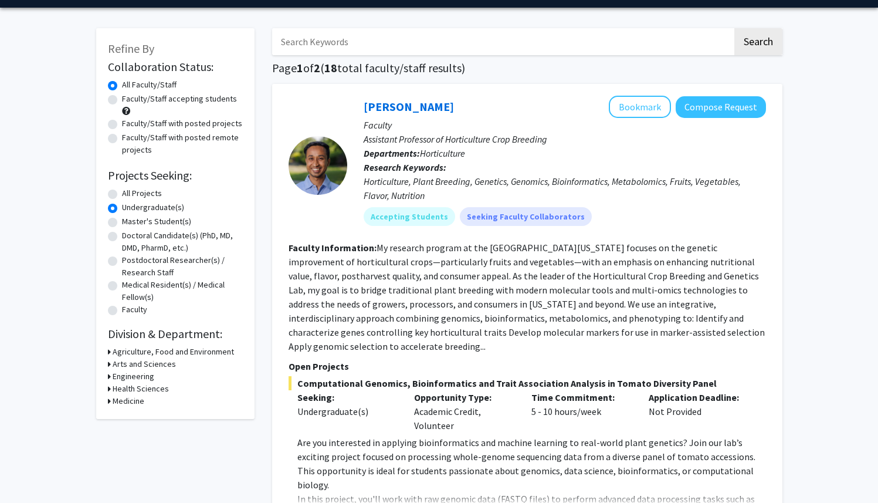
scroll to position [28, 0]
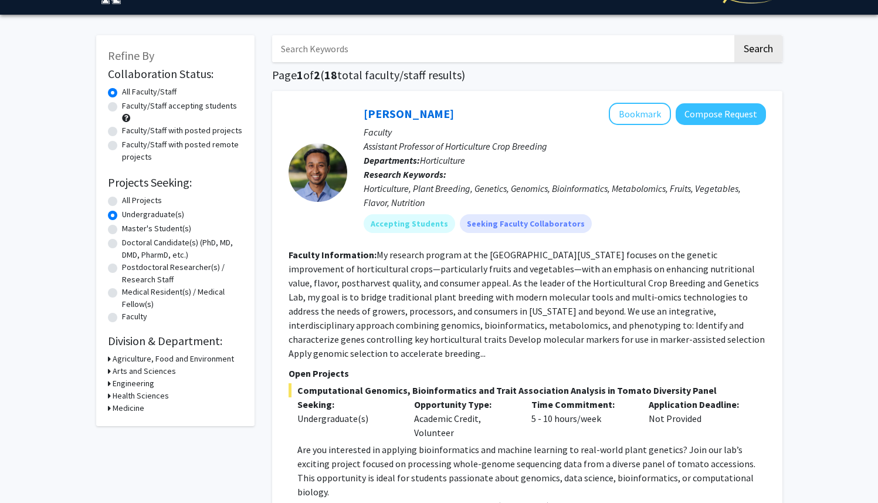
click at [161, 359] on h3 "Agriculture, Food and Environment" at bounding box center [173, 358] width 121 height 12
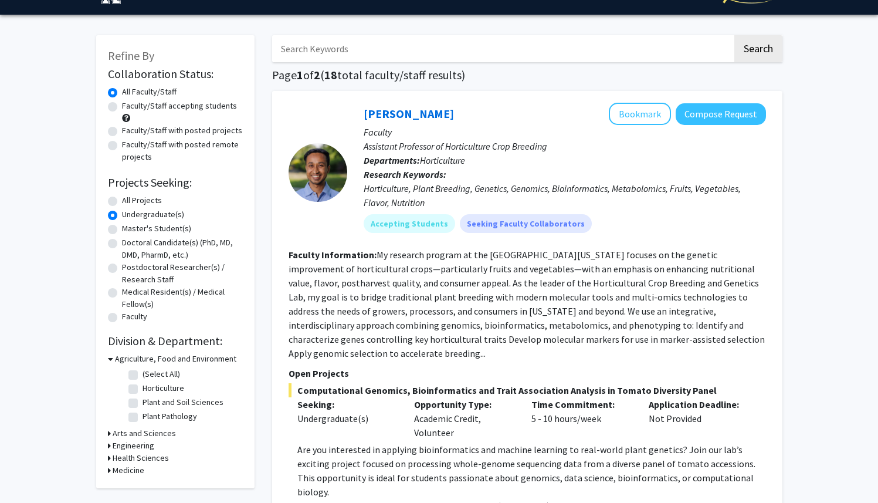
click at [161, 359] on h3 "Agriculture, Food and Environment" at bounding box center [175, 358] width 121 height 12
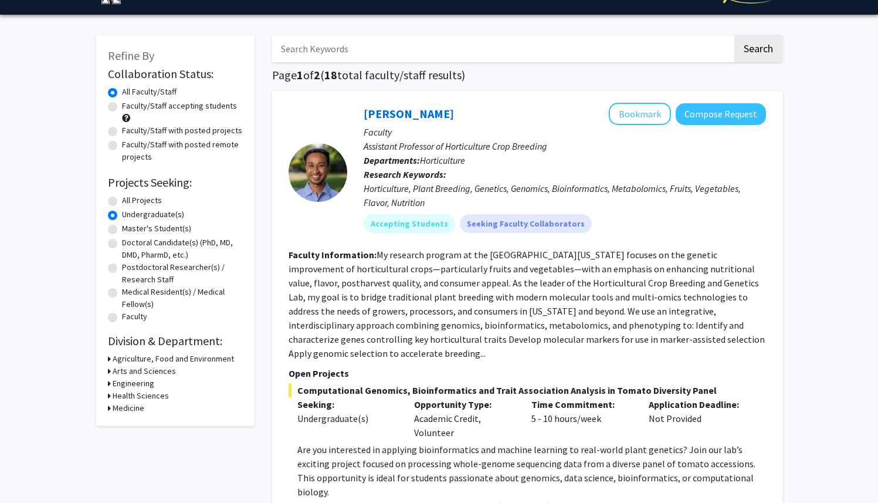
click at [157, 372] on h3 "Arts and Sciences" at bounding box center [144, 371] width 63 height 12
click at [157, 372] on h3 "Arts and Sciences" at bounding box center [146, 371] width 63 height 12
click at [155, 383] on div "Engineering" at bounding box center [175, 383] width 135 height 12
click at [143, 384] on h3 "Engineering" at bounding box center [134, 383] width 42 height 12
click at [140, 395] on fg-checkbox "Biomedical Engineering Biomedical Engineering" at bounding box center [183, 399] width 111 height 14
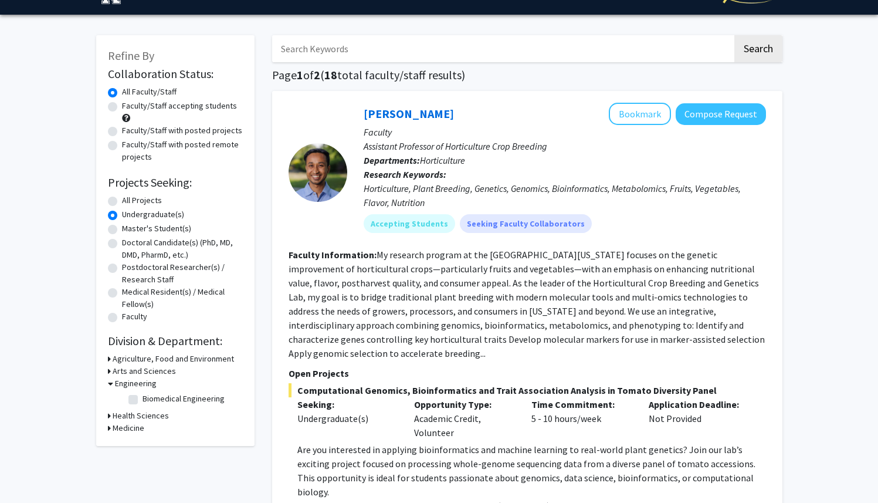
click at [143, 399] on label "Biomedical Engineering" at bounding box center [184, 398] width 82 height 12
click at [143, 399] on input "Biomedical Engineering" at bounding box center [147, 396] width 8 height 8
checkbox input "true"
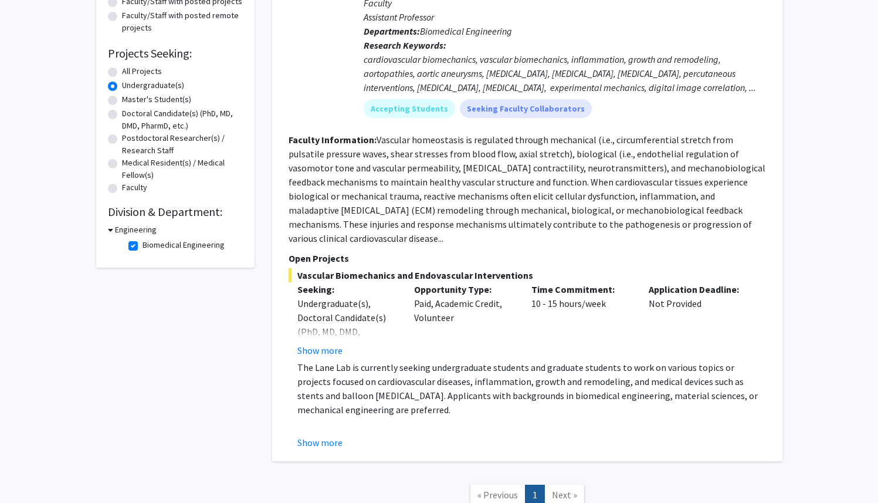
scroll to position [153, 0]
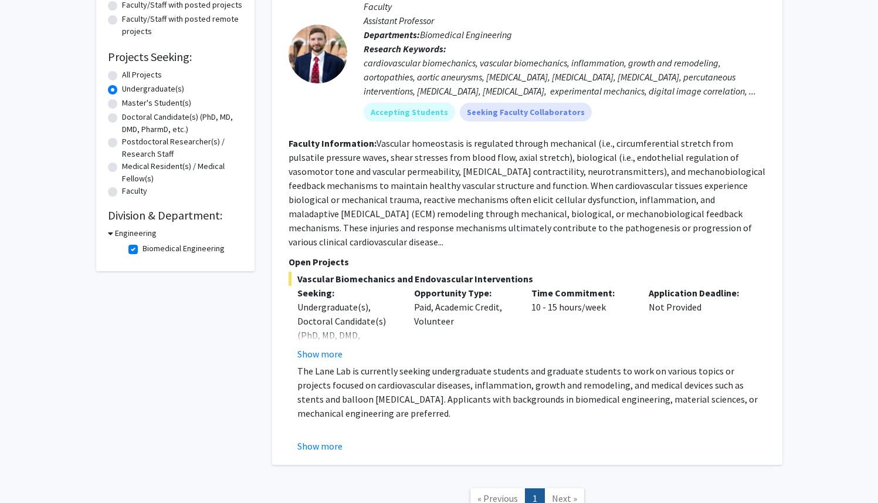
click at [147, 236] on h3 "Engineering" at bounding box center [136, 233] width 42 height 12
click at [147, 236] on h3 "Engineering" at bounding box center [134, 233] width 42 height 12
click at [146, 247] on label "Biomedical Engineering" at bounding box center [184, 248] width 82 height 12
click at [146, 247] on input "Biomedical Engineering" at bounding box center [147, 246] width 8 height 8
checkbox input "false"
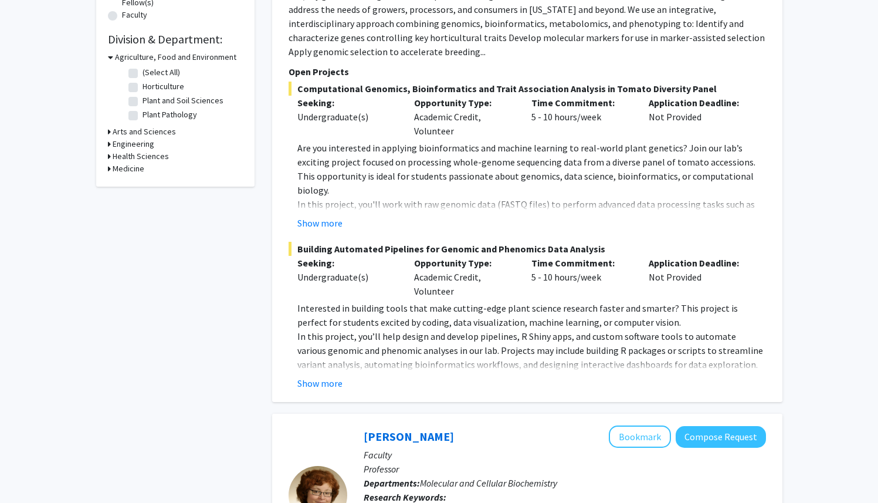
scroll to position [364, 0]
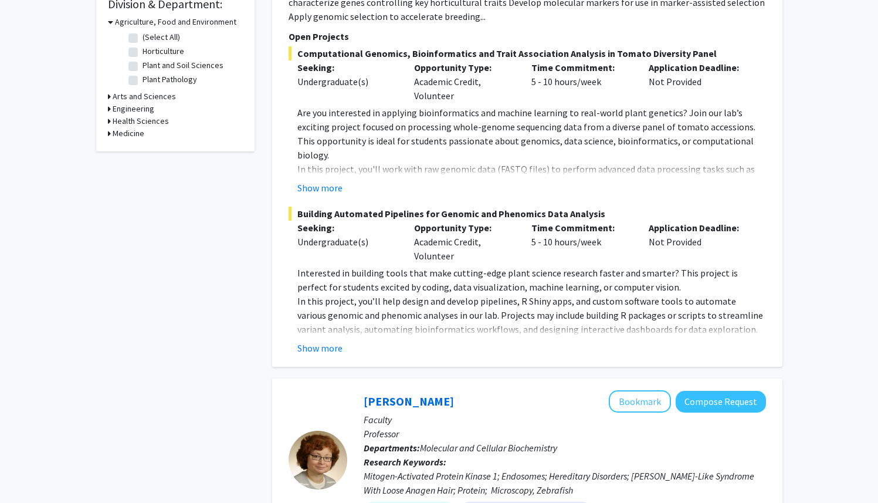
click at [137, 117] on h3 "Health Sciences" at bounding box center [141, 121] width 56 height 12
click at [128, 152] on h3 "Medicine" at bounding box center [129, 153] width 32 height 12
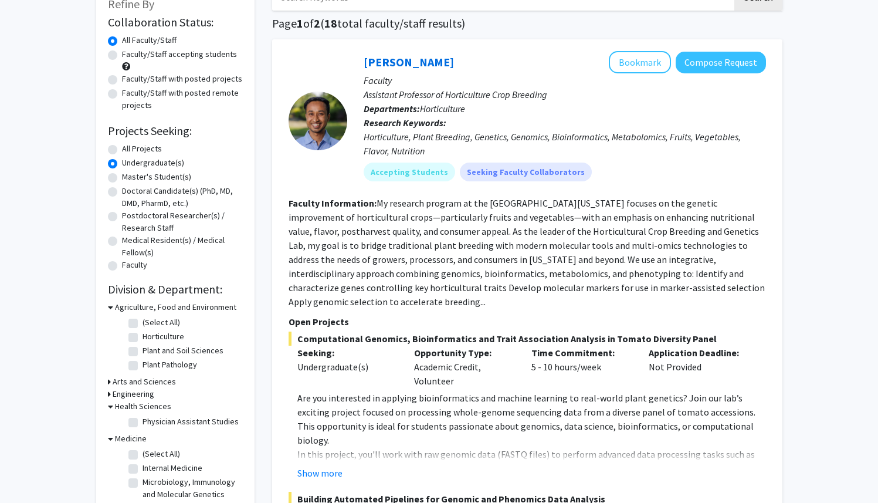
scroll to position [0, 0]
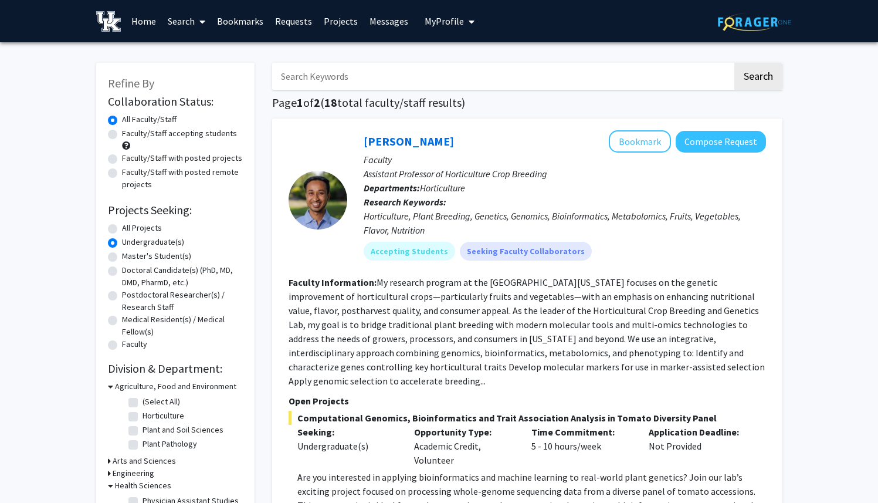
click at [109, 13] on img at bounding box center [108, 21] width 25 height 21
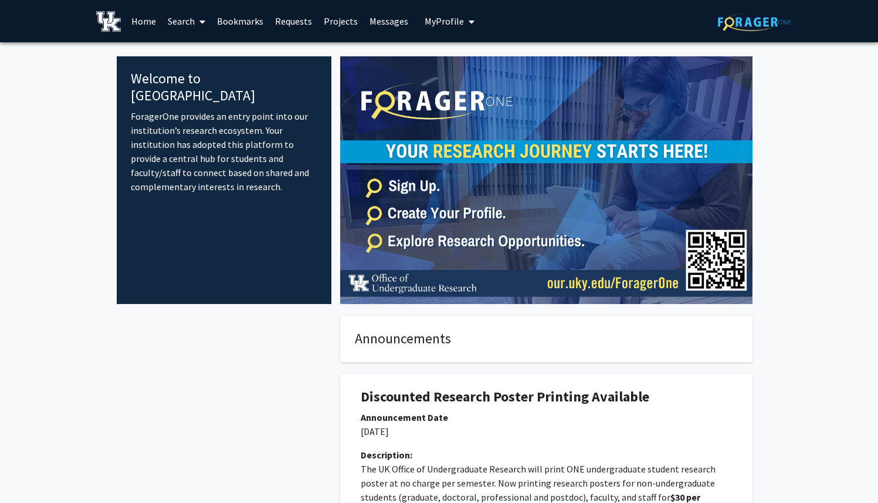
click at [107, 19] on img at bounding box center [108, 21] width 25 height 21
